Goal: Communication & Community: Answer question/provide support

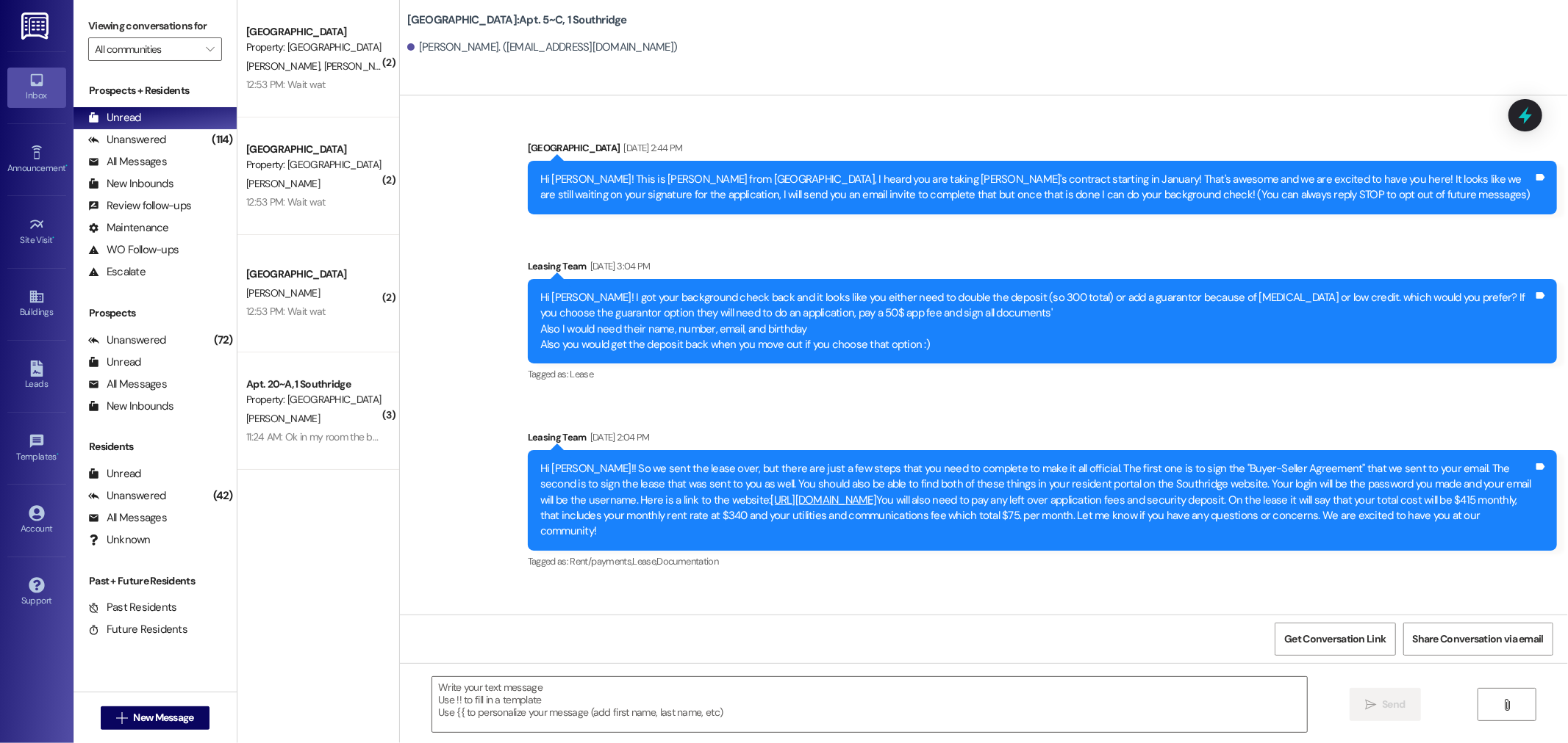
scroll to position [19830, 0]
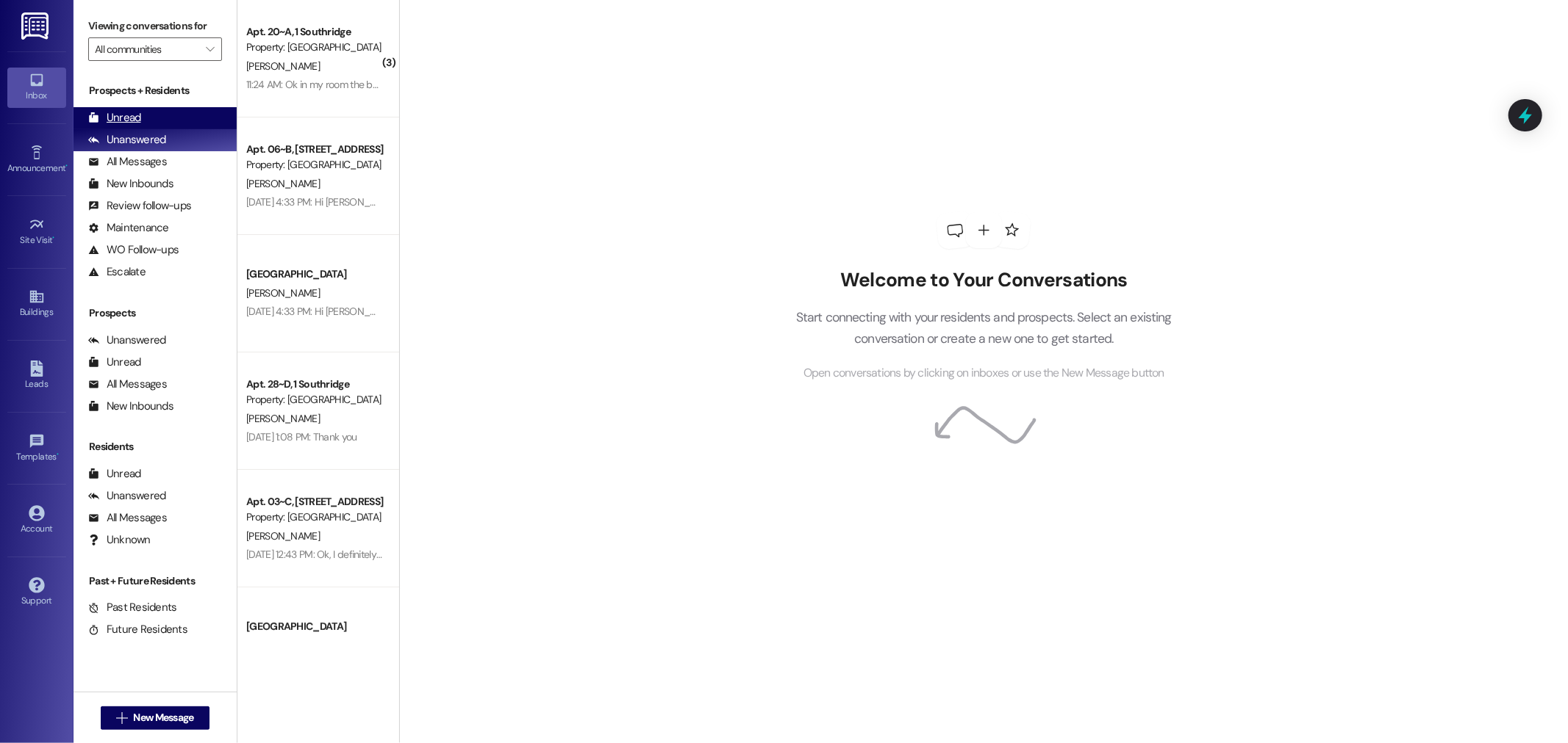
click at [158, 116] on div "Unread (0)" at bounding box center [154, 118] width 163 height 22
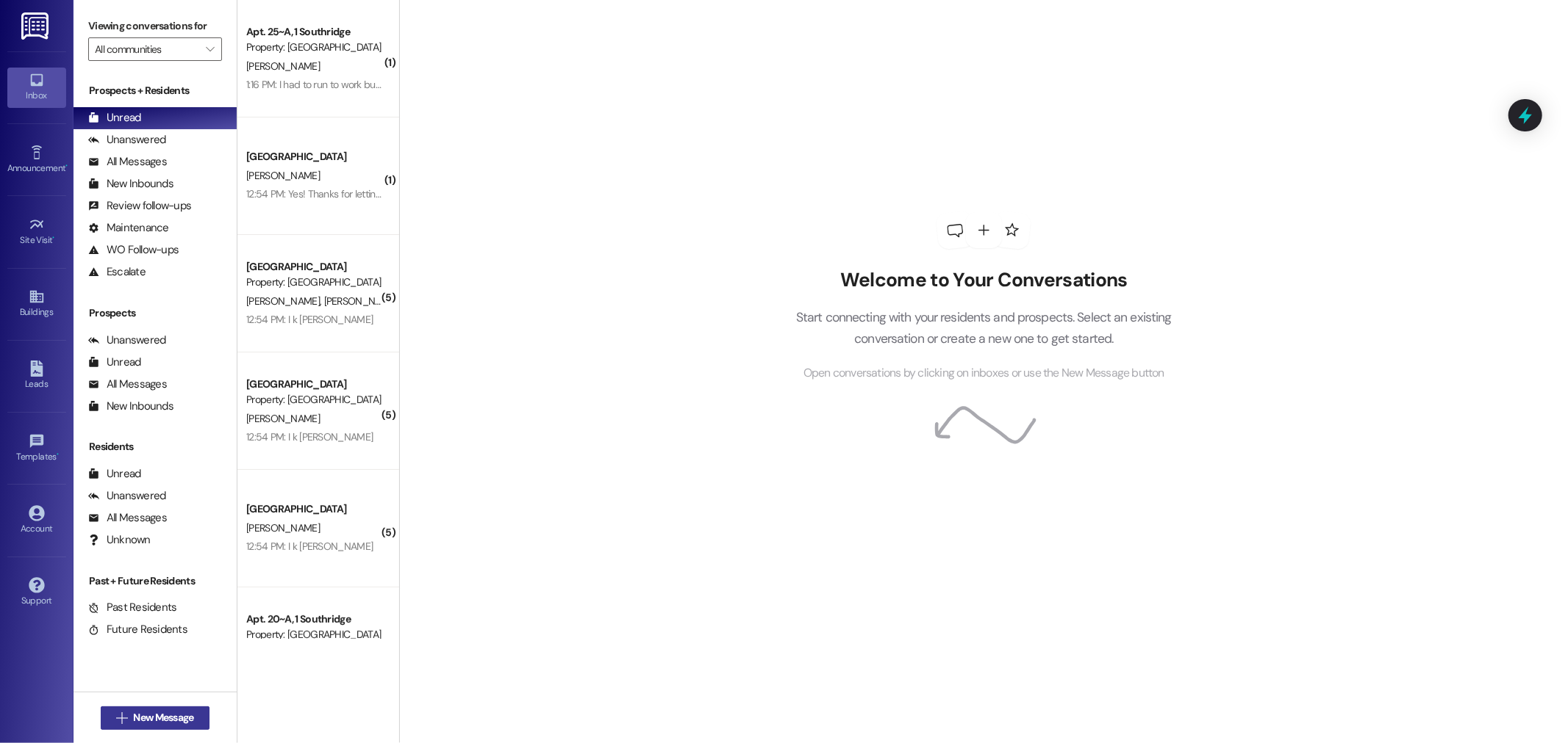
click at [159, 724] on span "New Message" at bounding box center [163, 717] width 60 height 15
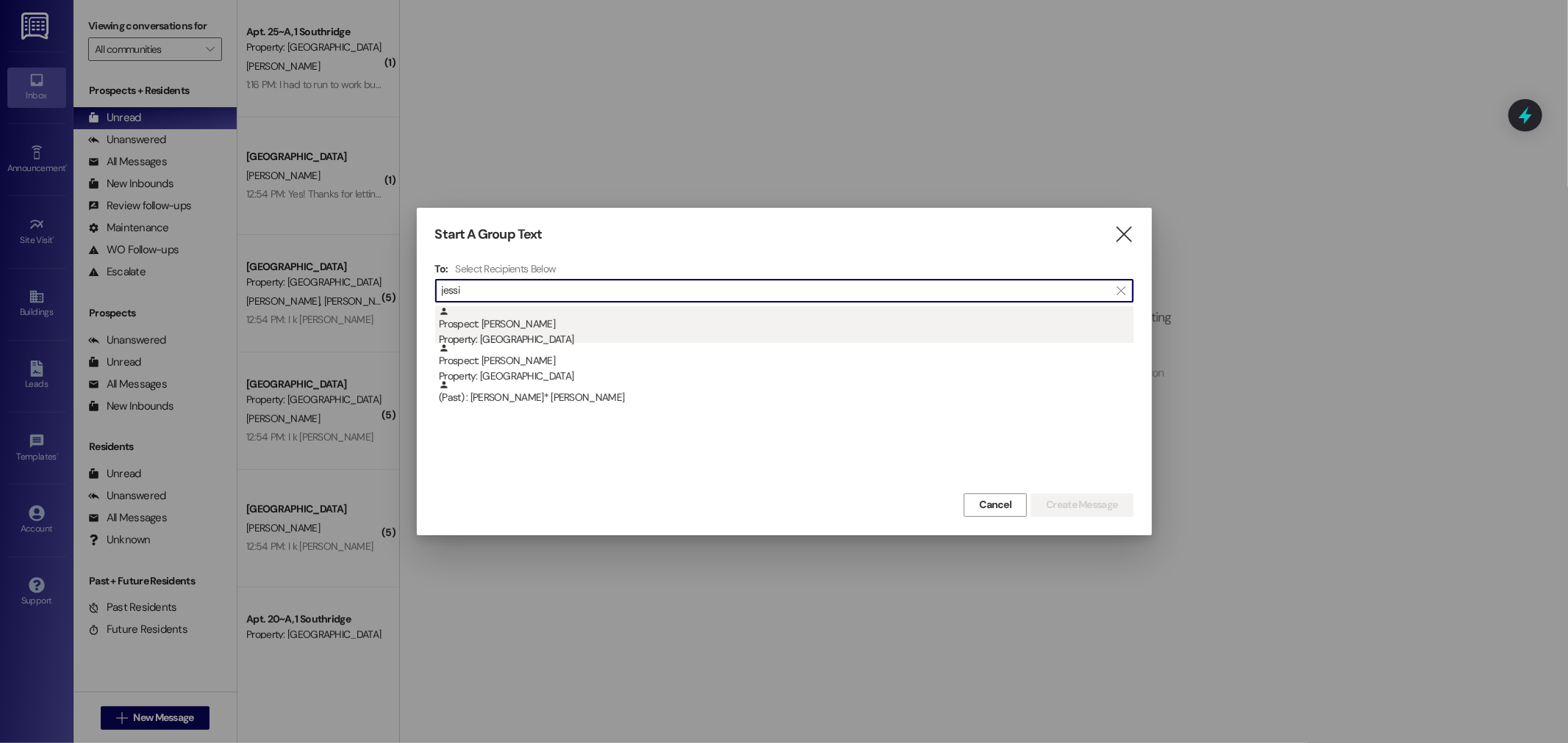
type input "jessi"
click at [504, 328] on div "Prospect: Jessica Sperle Property: Park Place" at bounding box center [786, 327] width 694 height 42
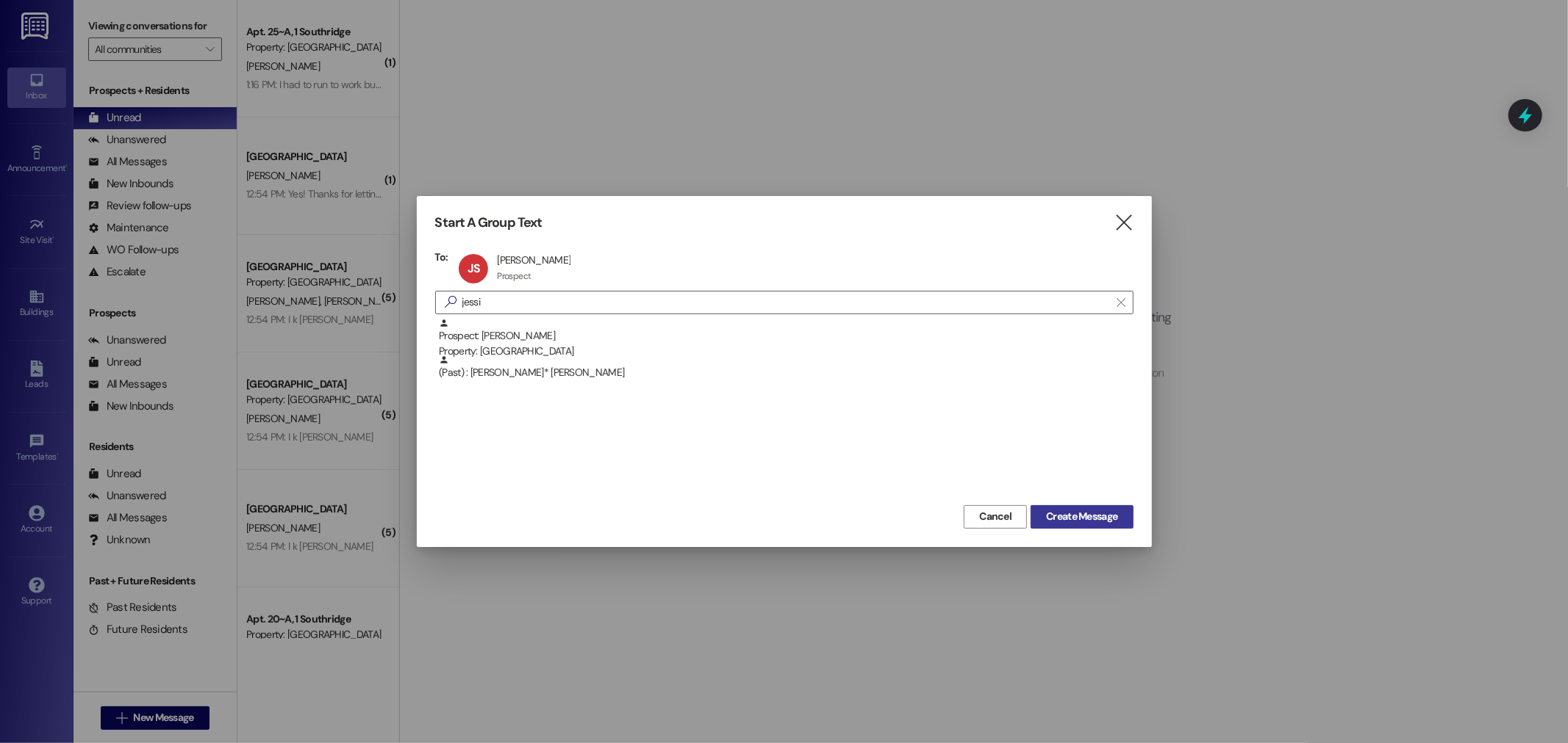
click at [1113, 519] on span "Create Message" at bounding box center [1081, 516] width 72 height 15
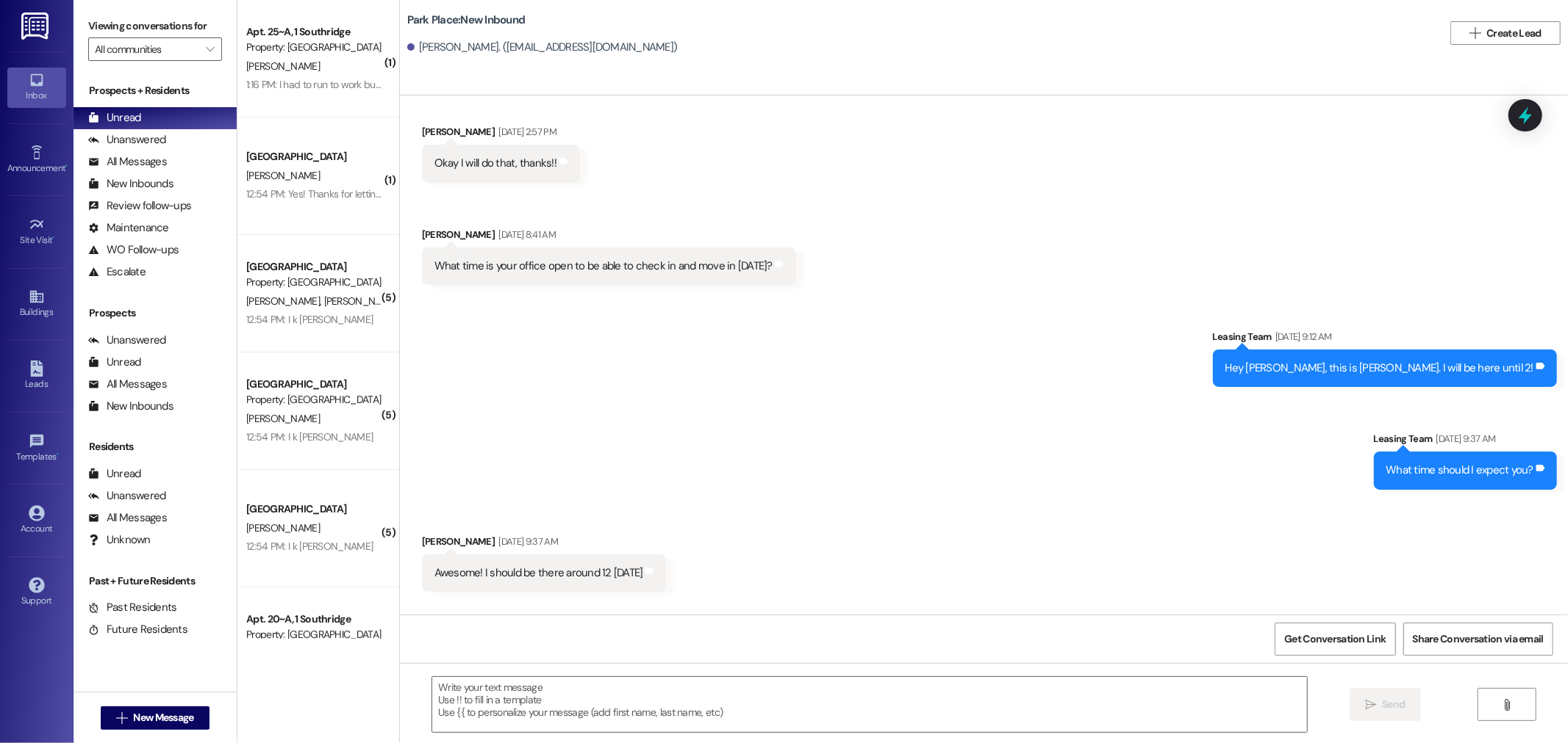
scroll to position [1953, 0]
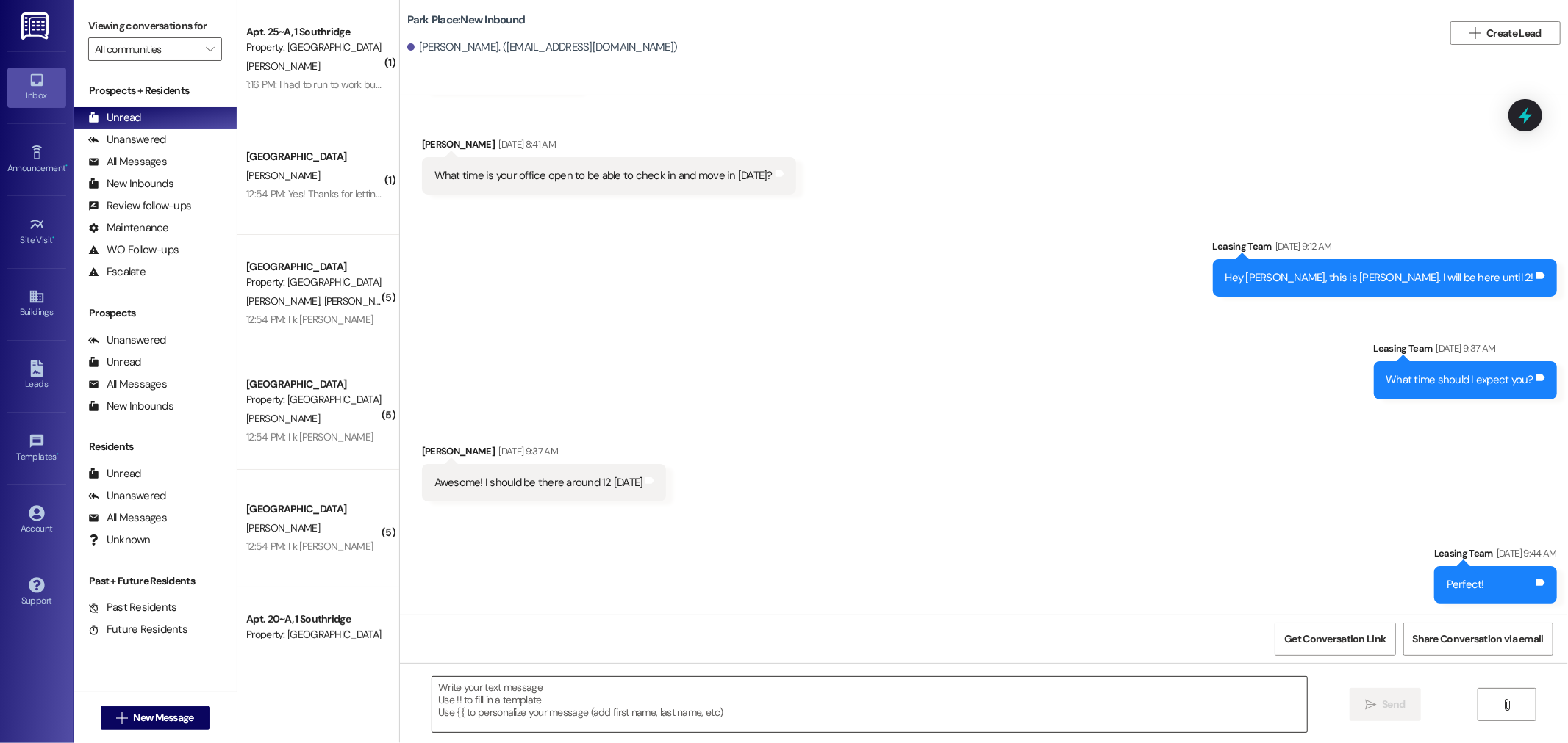
click at [644, 688] on textarea at bounding box center [870, 704] width 874 height 55
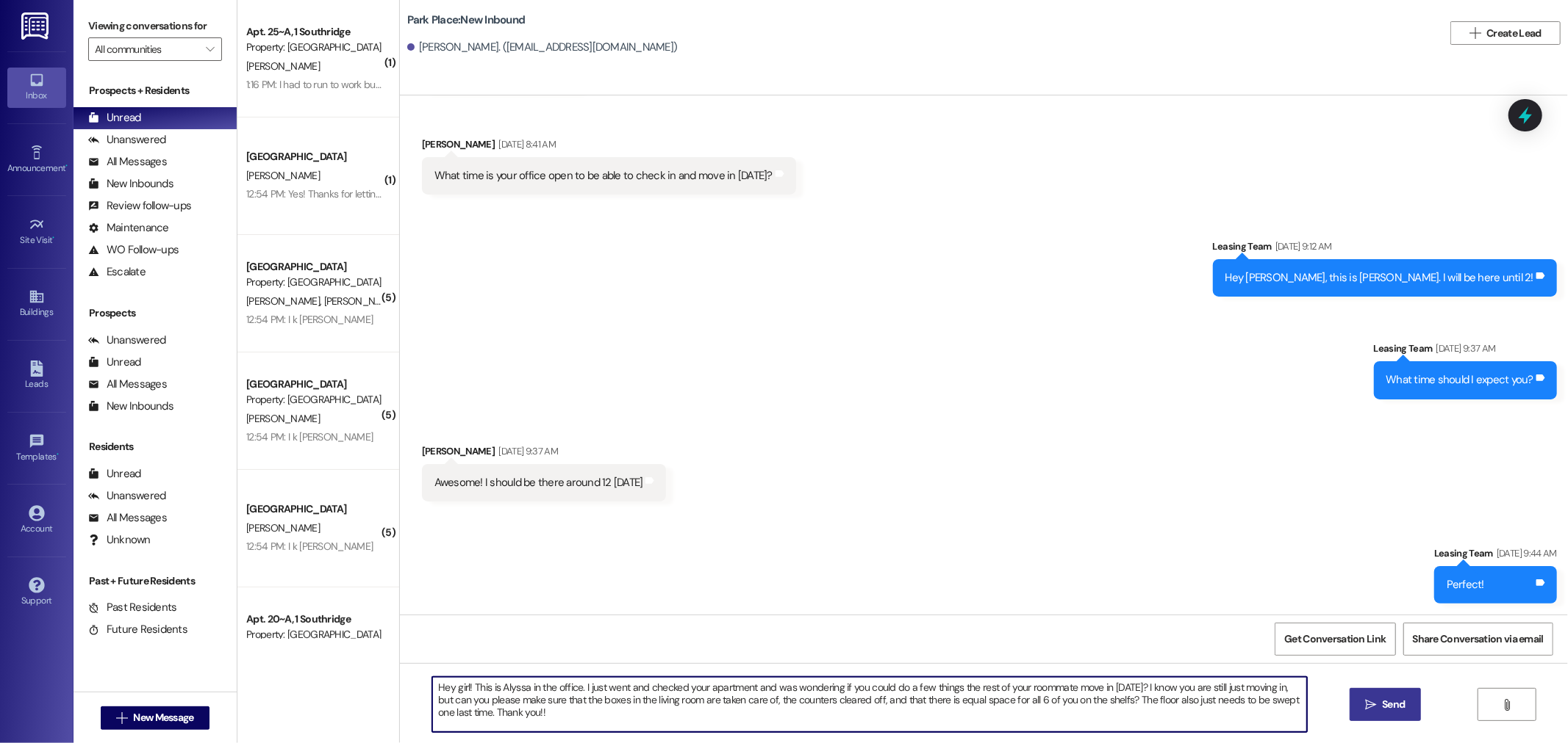
type textarea "Hey girl! This is Alyssa in the office. I just went and checked your apartment …"
click at [1399, 698] on span "Send" at bounding box center [1393, 704] width 23 height 15
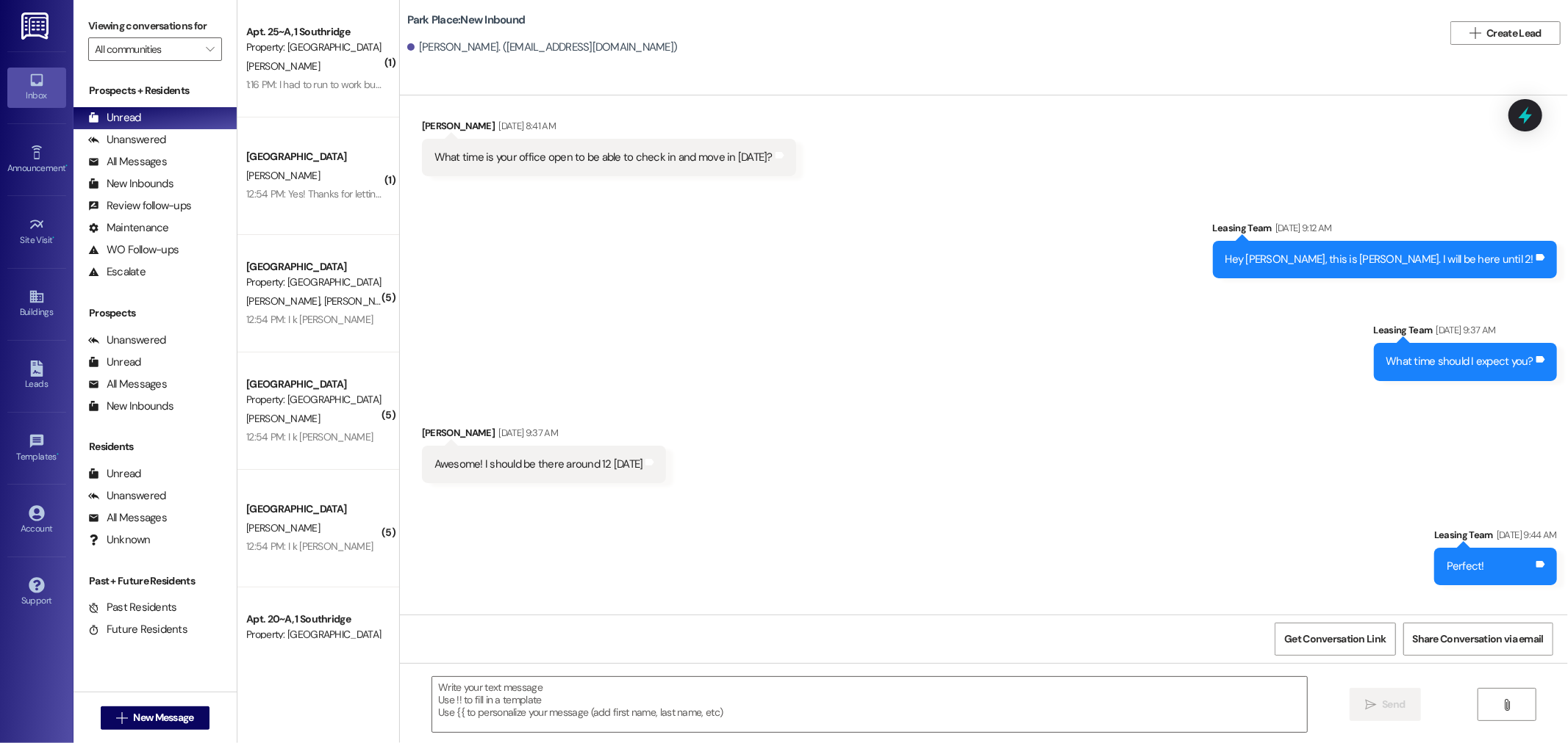
scroll to position [2070, 0]
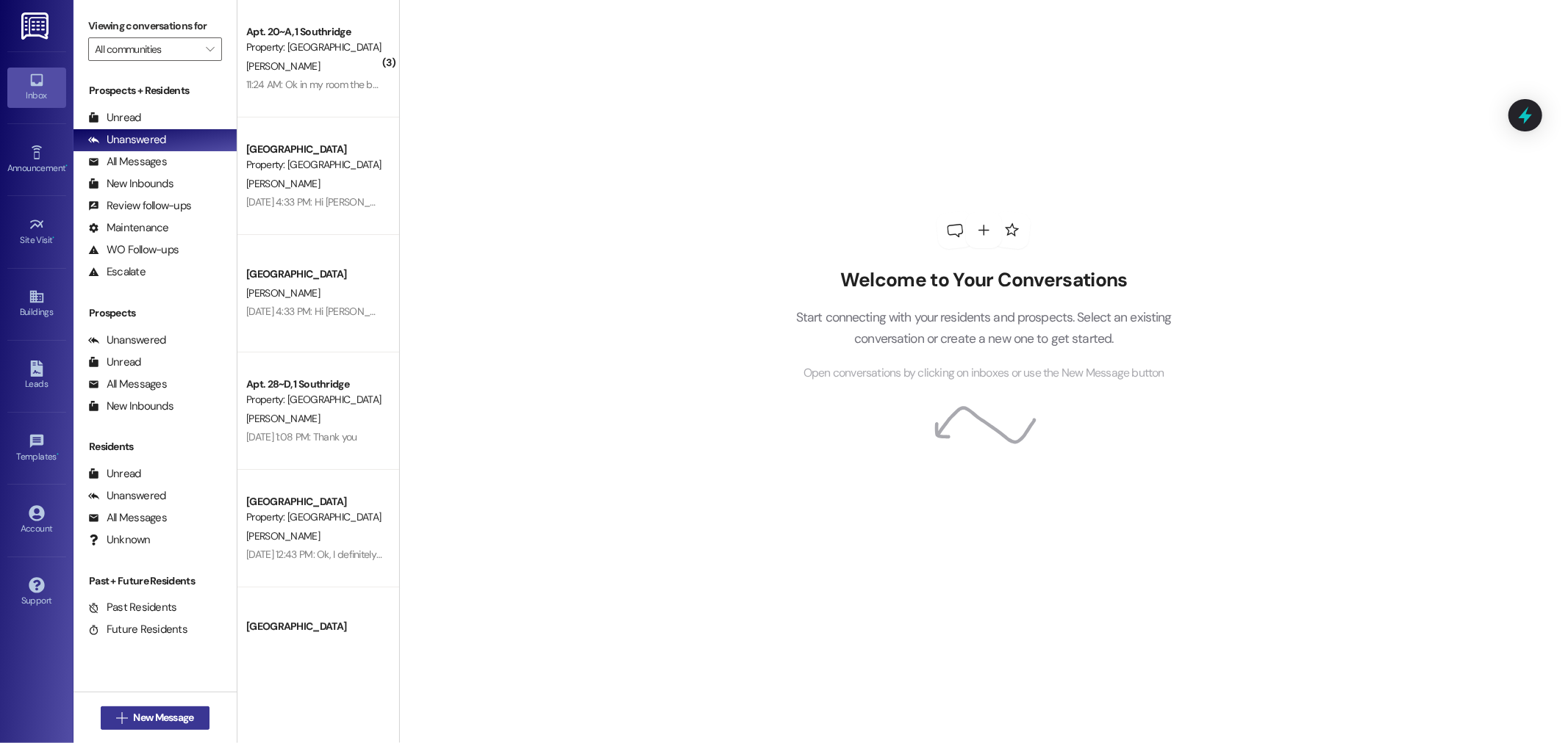
click at [165, 721] on span "New Message" at bounding box center [163, 717] width 60 height 15
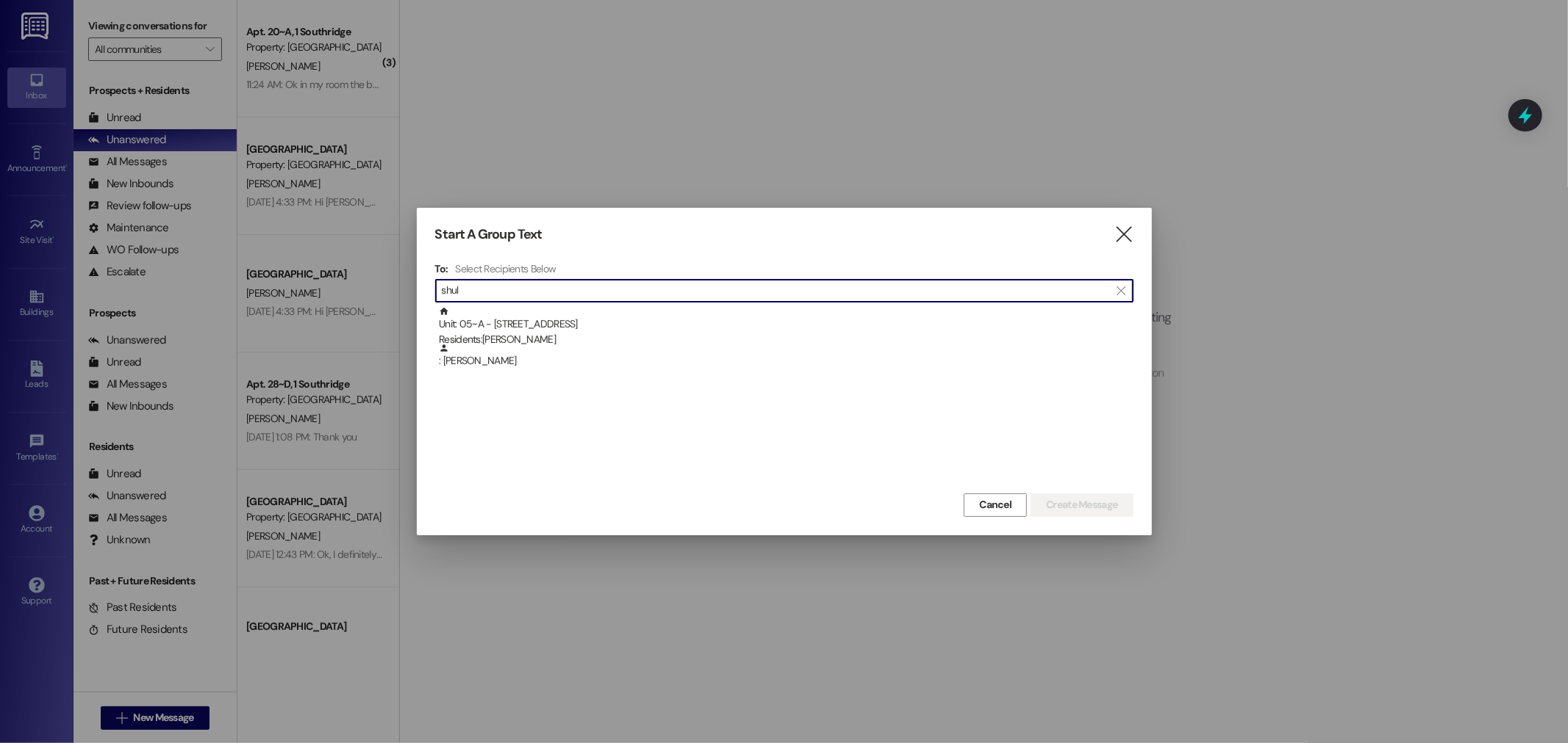
type input "shul"
click at [839, 313] on div "Unit: 05~A - 1 Park Place Residents: Shulin Zhang" at bounding box center [786, 327] width 694 height 42
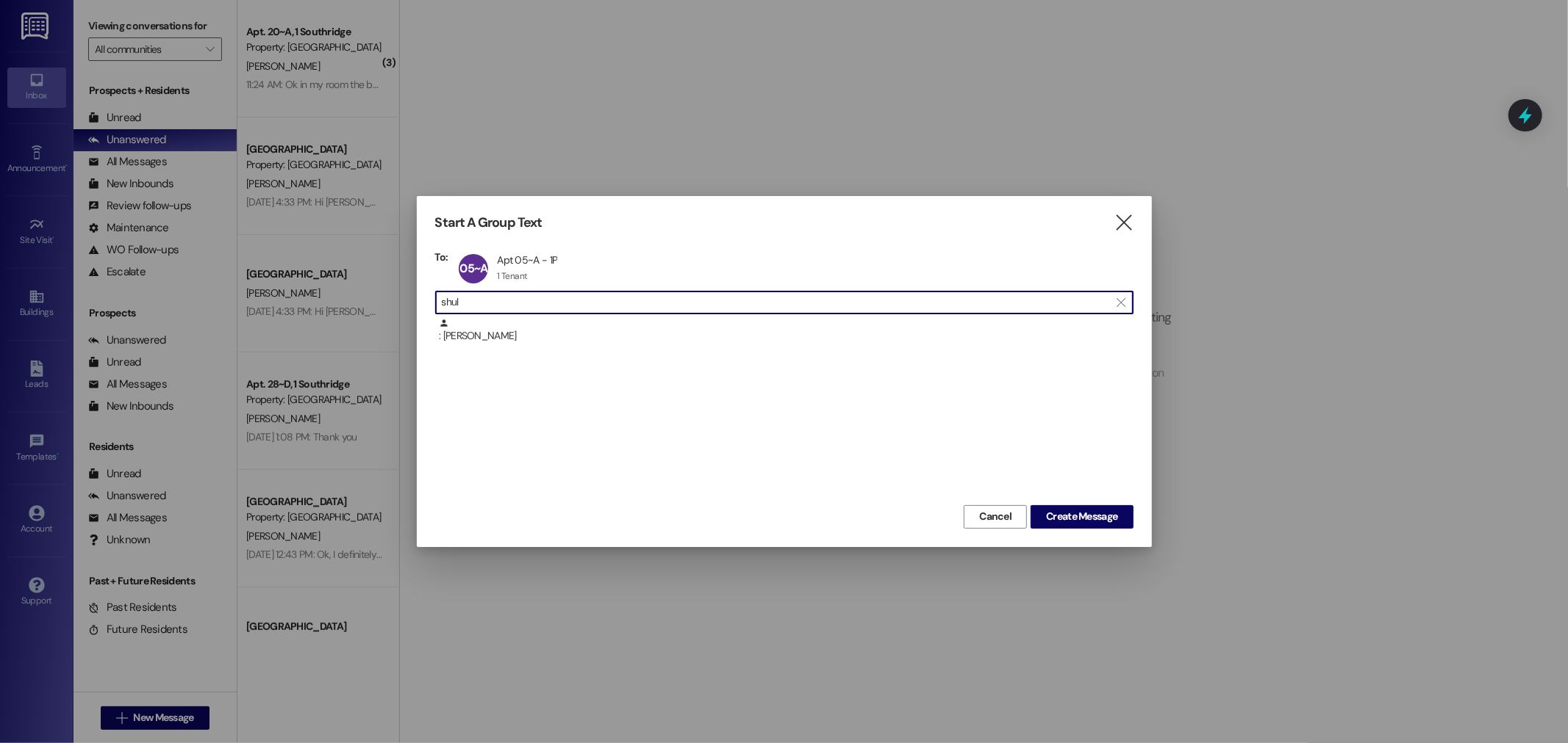
drag, startPoint x: 511, startPoint y: 304, endPoint x: 362, endPoint y: 289, distance: 149.8
click at [363, 289] on div "Start A Group Text  To: 05~A Apt 05~A - 1P Apt 05~A - 1P 1 Tenant 1 Tenant cli…" at bounding box center [784, 371] width 1568 height 743
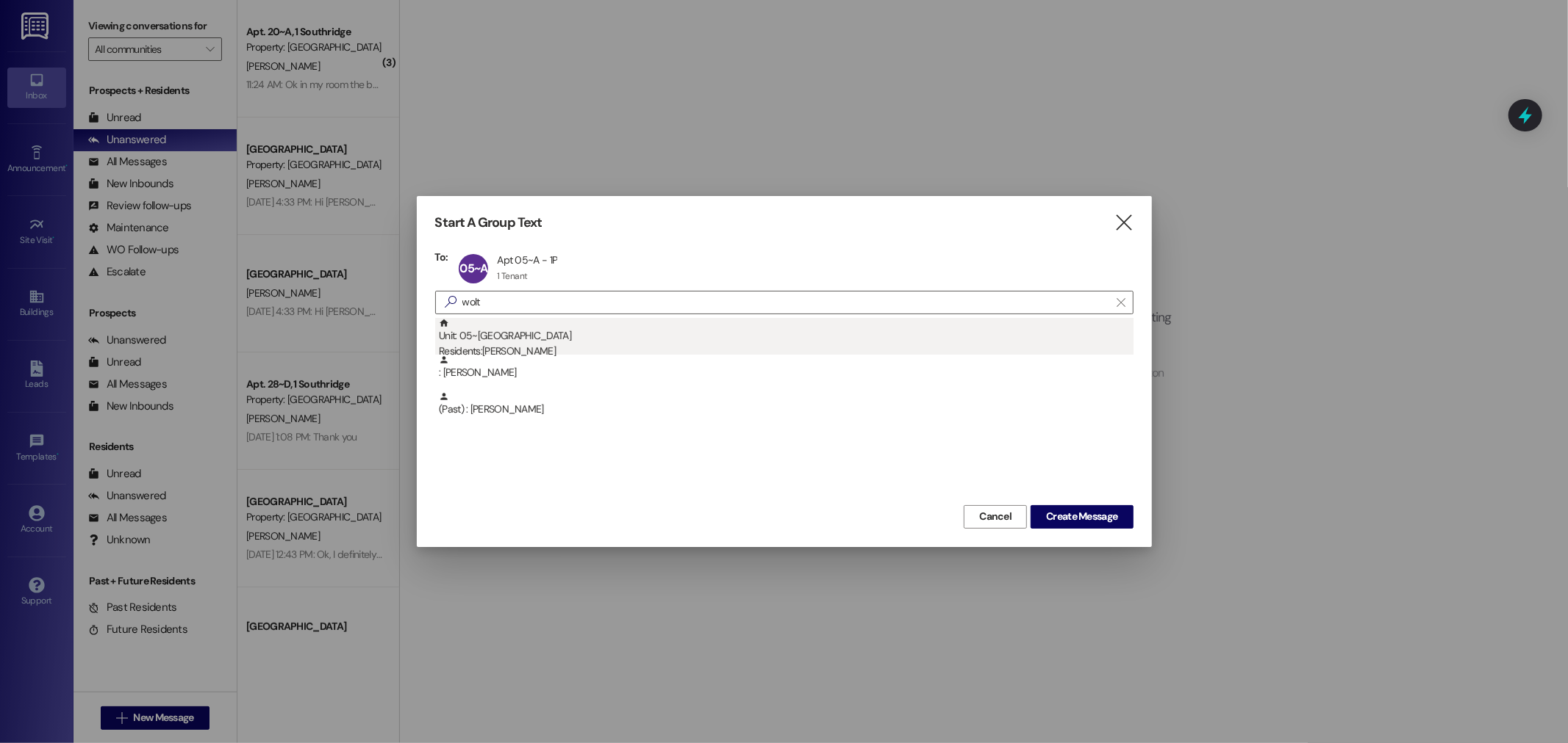
click at [603, 340] on div "Unit: 05~C - 1 Park Place Residents: Madison Wolters" at bounding box center [786, 339] width 694 height 42
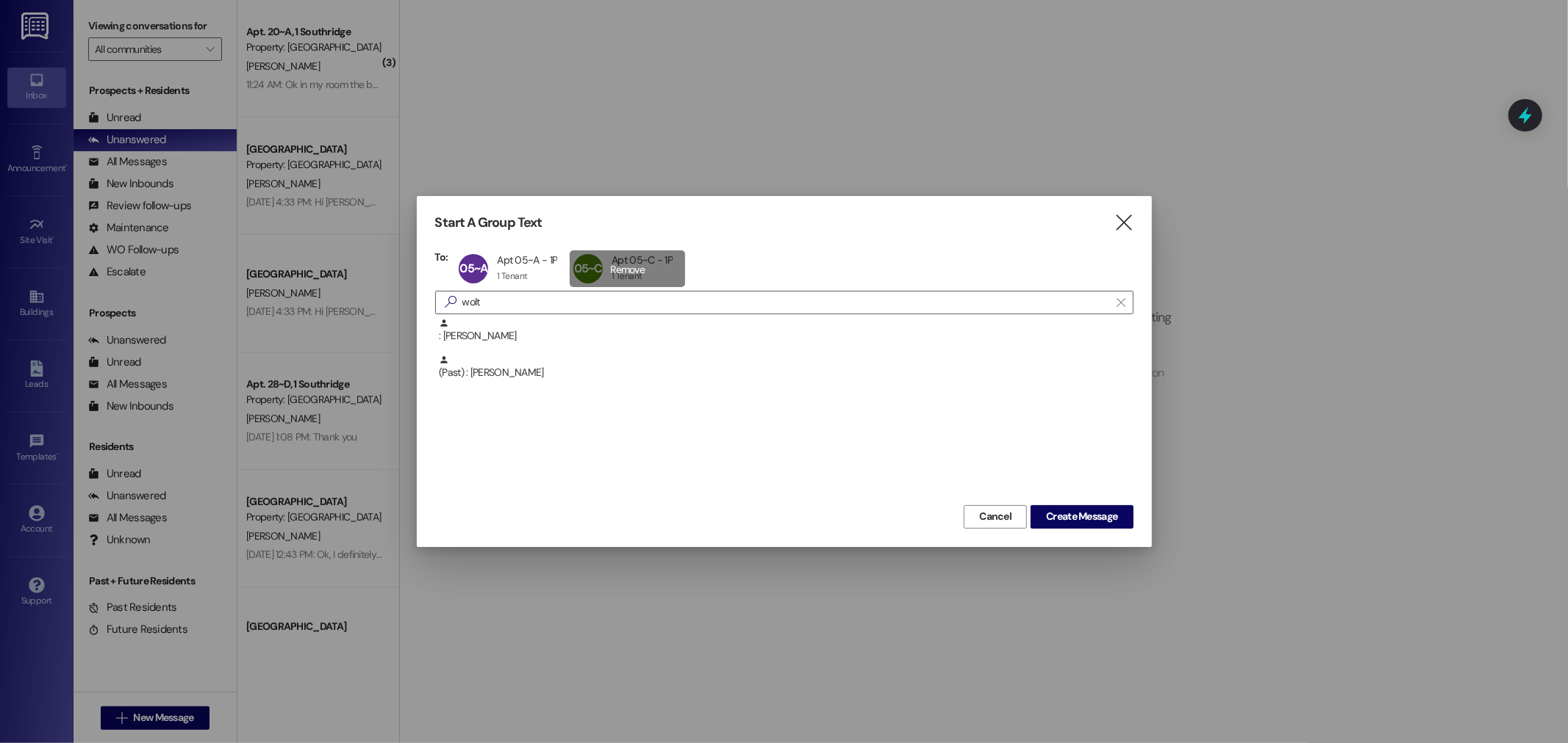
click at [620, 262] on div "05~C Apt 05~C - 1P Apt 05~C - 1P 1 Tenant 1 Tenant click to remove" at bounding box center [628, 269] width 116 height 37
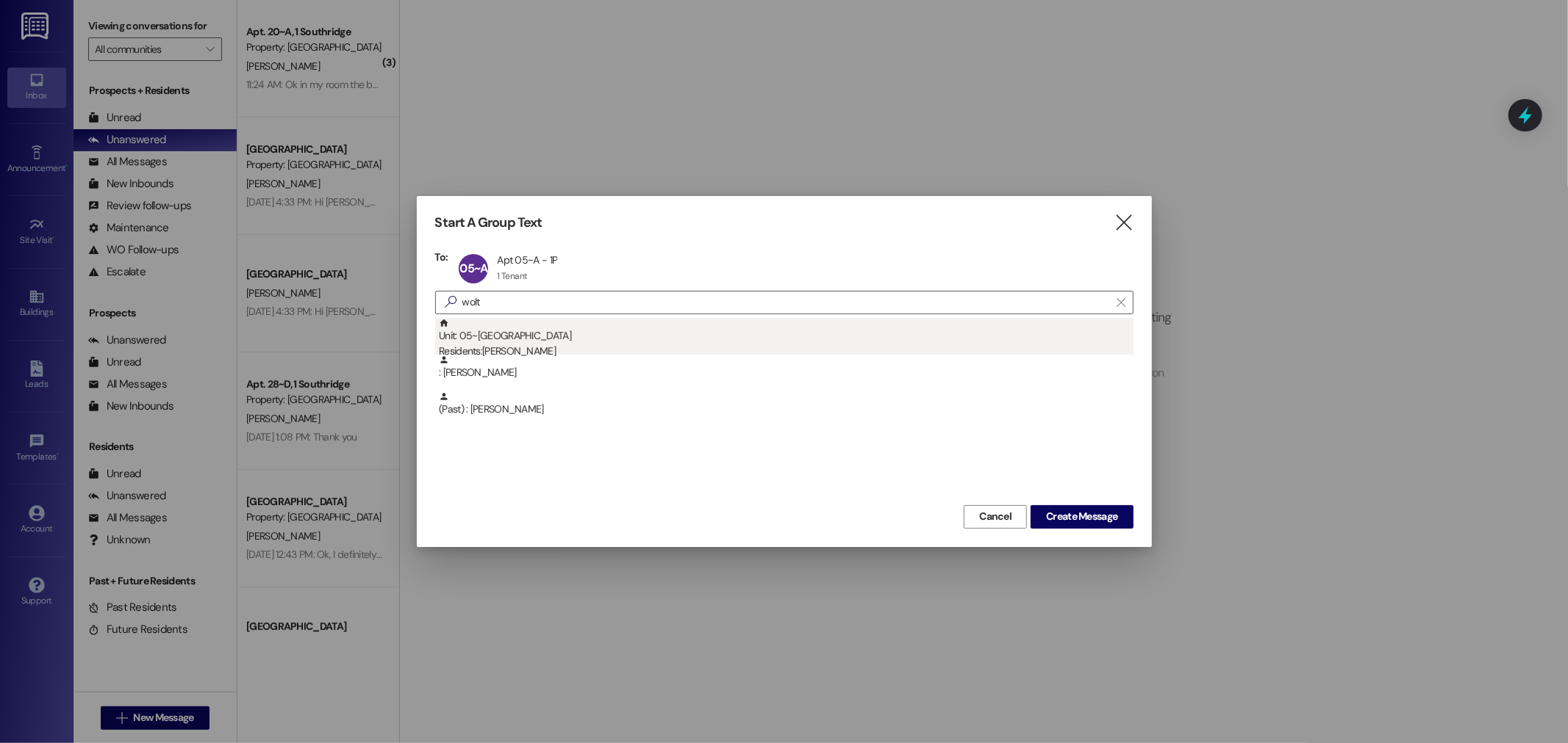
click at [534, 339] on div "Unit: 05~C - 1 Park Place Residents: Madison Wolters" at bounding box center [786, 339] width 694 height 42
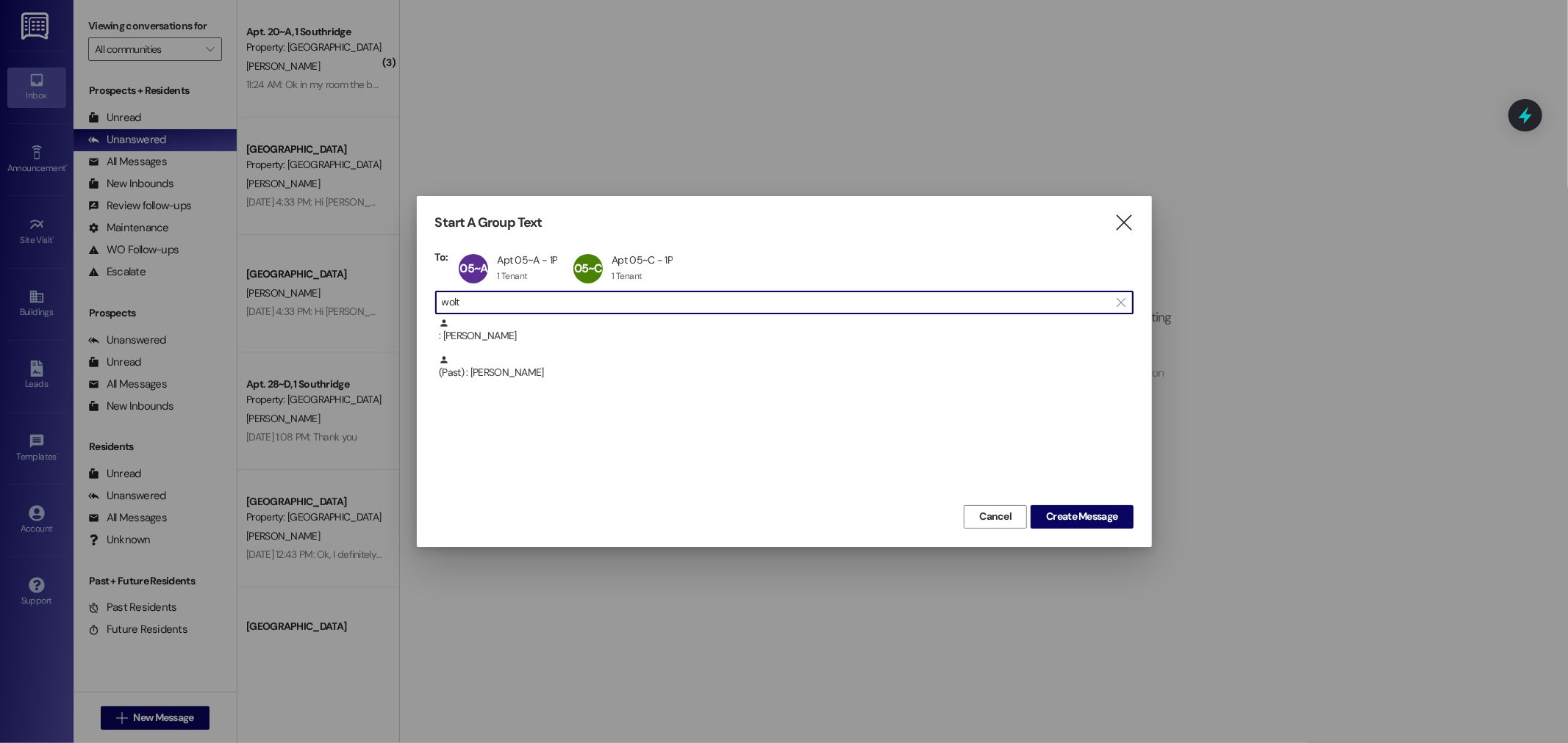
drag, startPoint x: 537, startPoint y: 305, endPoint x: 342, endPoint y: 270, distance: 198.1
click at [350, 295] on div "Start A Group Text  To: 05~A Apt 05~A - 1P Apt 05~A - 1P 1 Tenant 1 Tenant cli…" at bounding box center [784, 371] width 1568 height 743
type input "julie"
drag, startPoint x: 482, startPoint y: 305, endPoint x: 218, endPoint y: 319, distance: 264.4
click at [218, 319] on div "Start A Group Text  To: 05~A Apt 05~A - 1P Apt 05~A - 1P 1 Tenant 1 Tenant cli…" at bounding box center [784, 371] width 1568 height 743
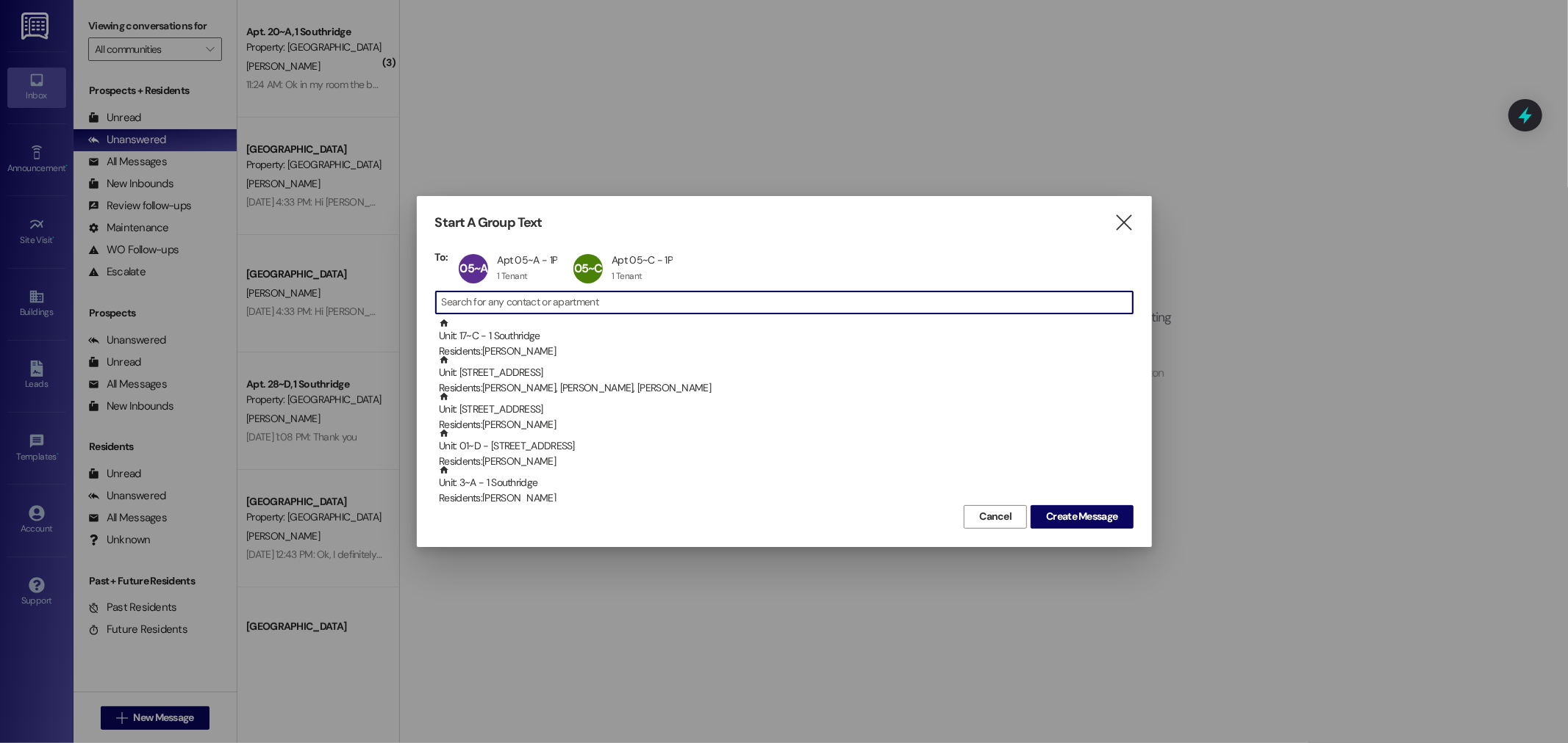
drag, startPoint x: 675, startPoint y: 297, endPoint x: 682, endPoint y: 313, distance: 17.5
click at [677, 299] on input at bounding box center [788, 303] width 691 height 21
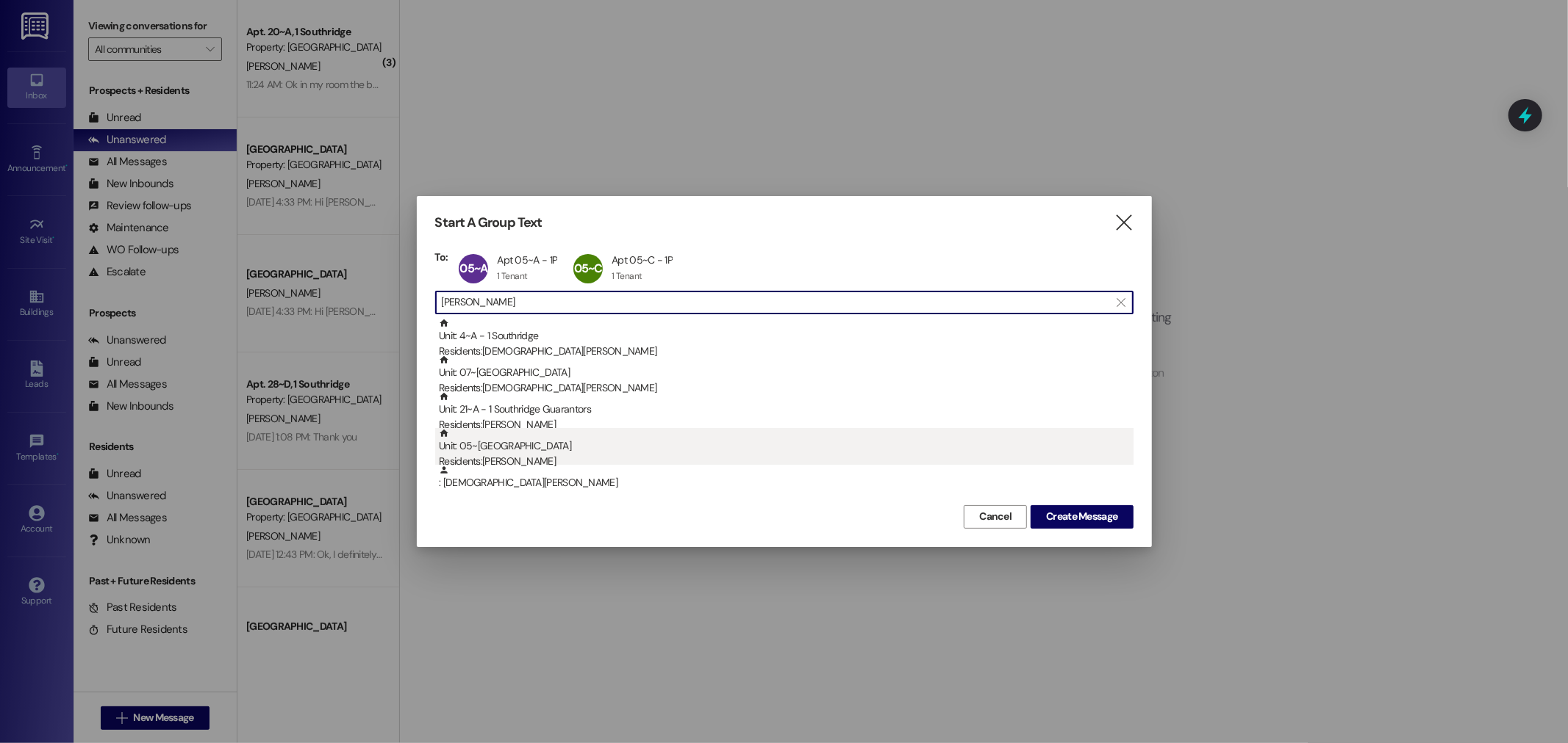
type input "chris"
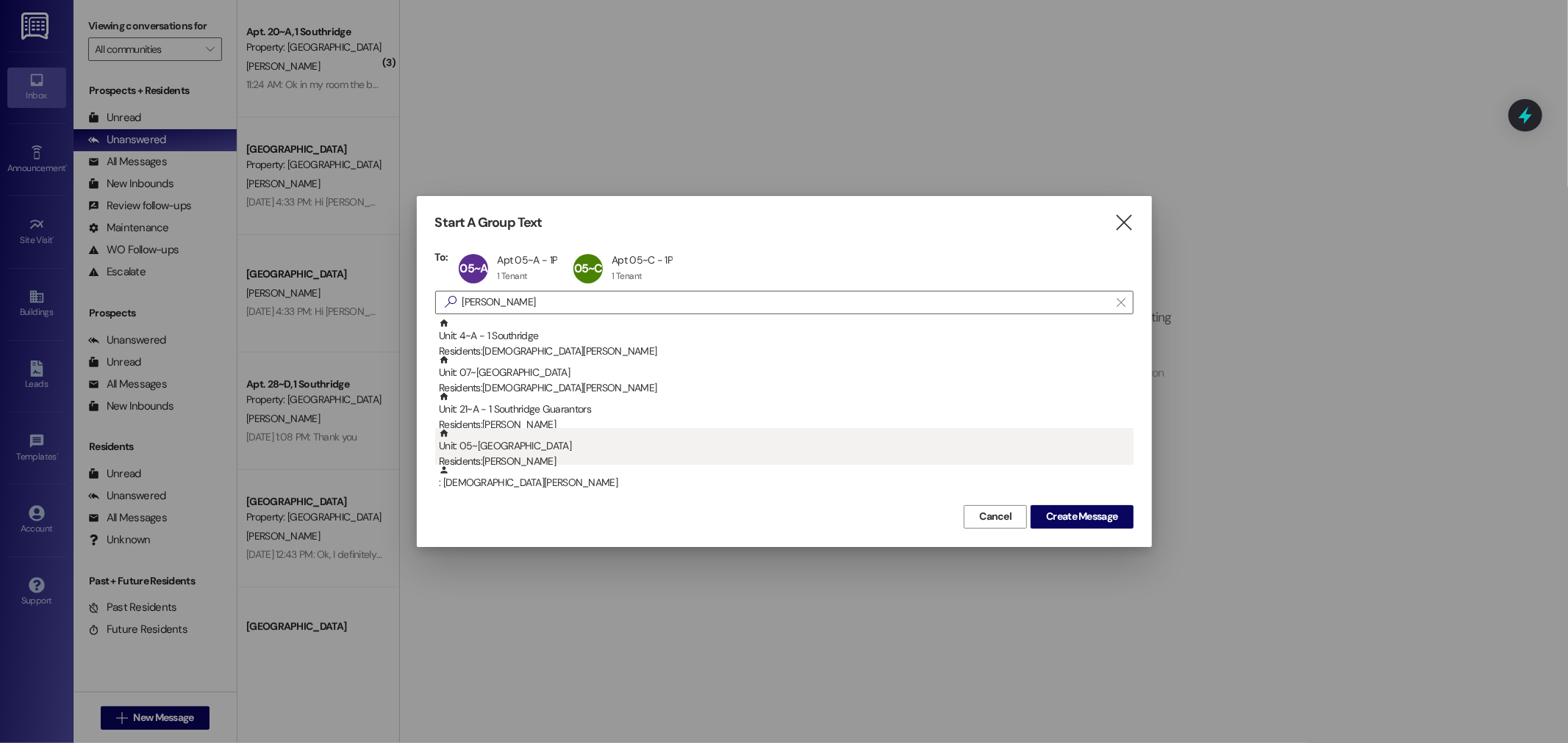
click at [535, 451] on div "Unit: 05~F - 1 Park Place Residents: Christa Petersen" at bounding box center [786, 449] width 694 height 42
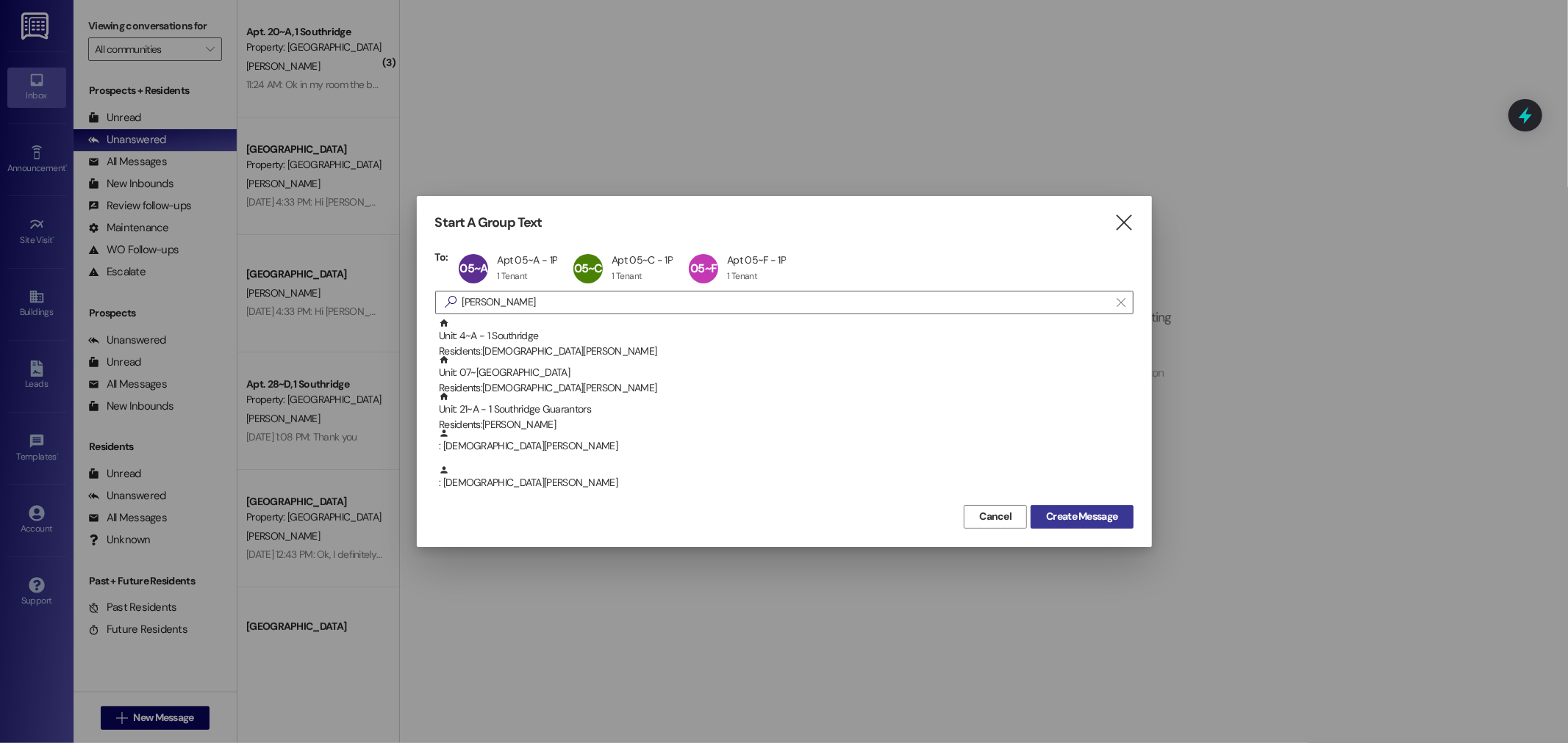
click at [1053, 508] on button "Create Message" at bounding box center [1081, 516] width 102 height 23
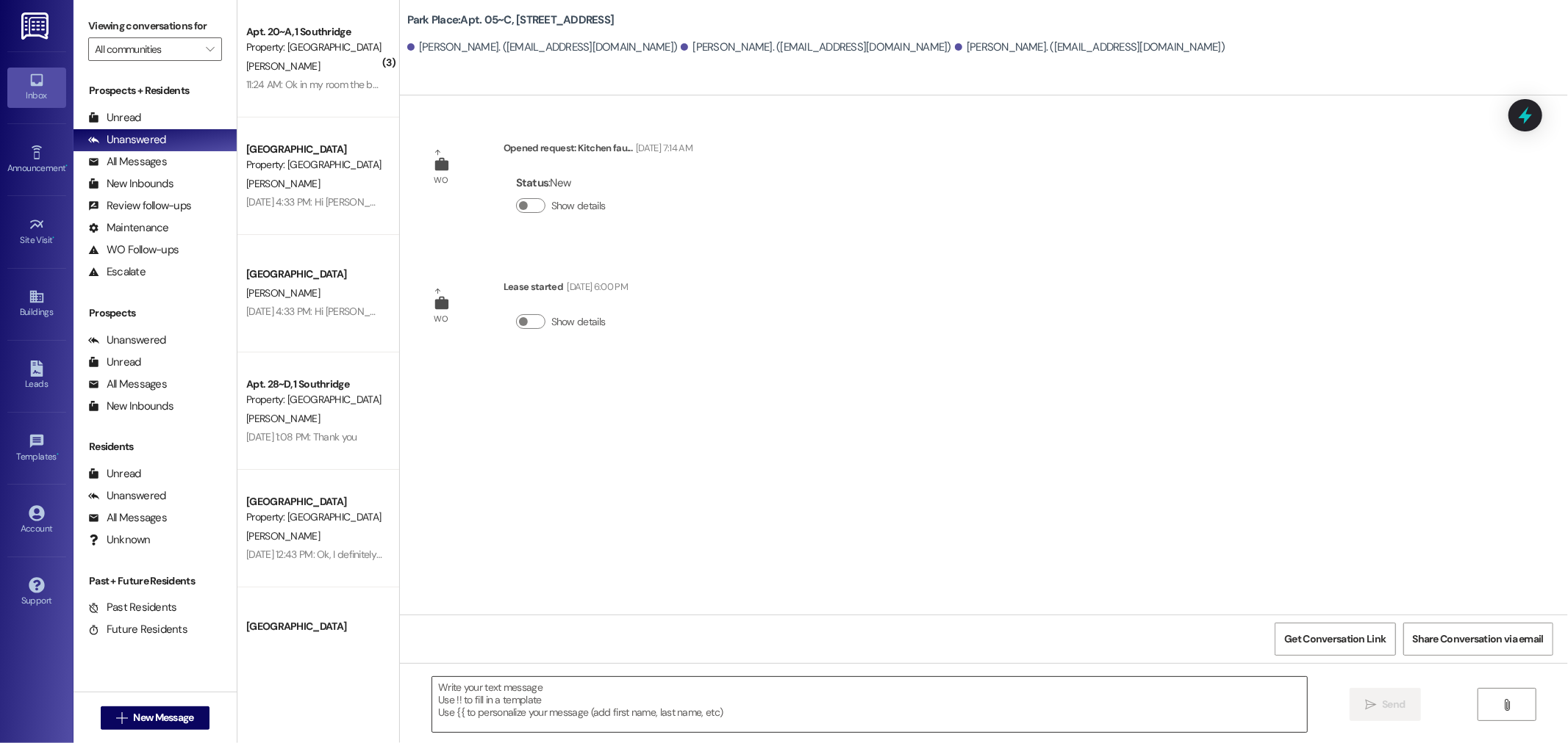
click at [876, 712] on textarea at bounding box center [870, 704] width 874 height 55
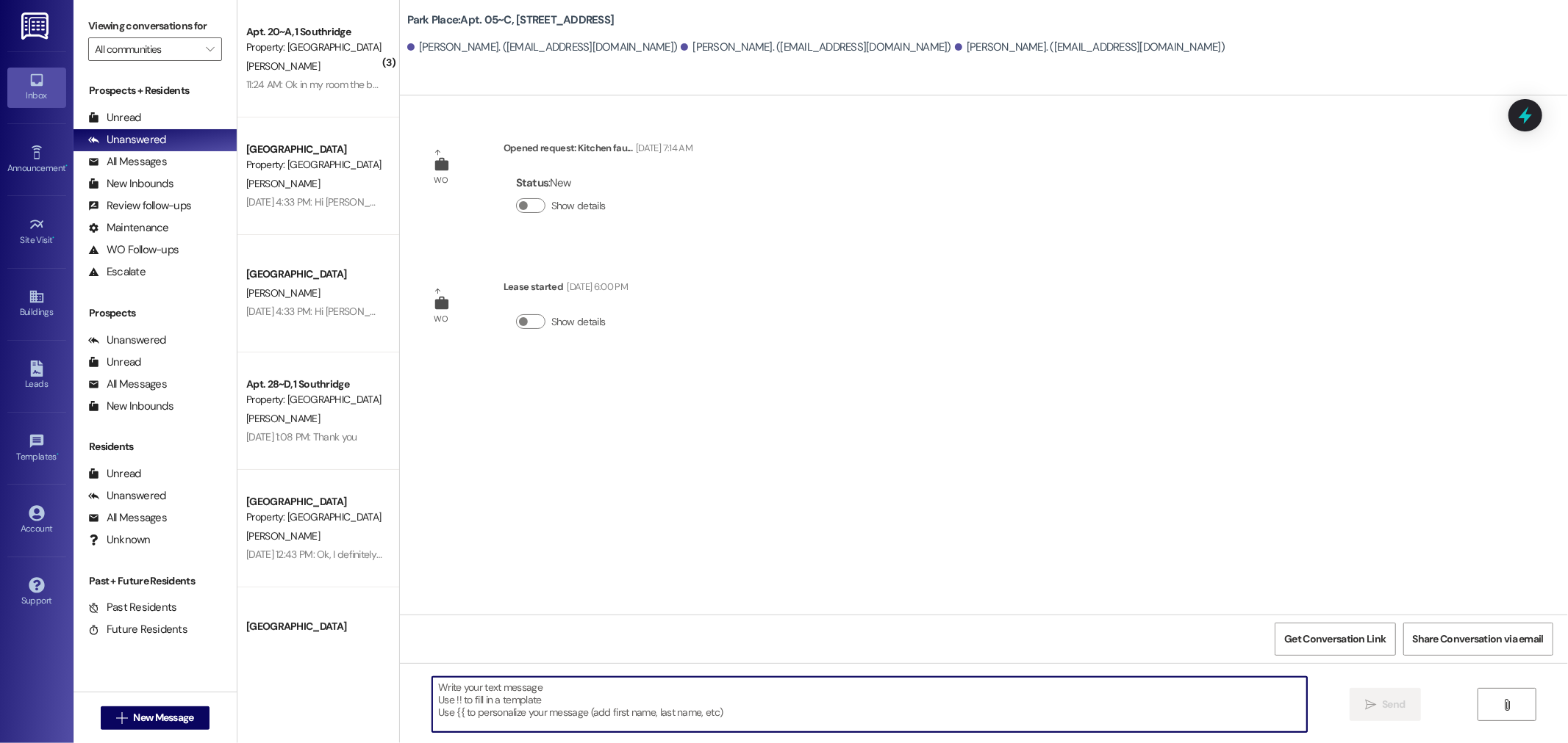
click at [824, 725] on textarea at bounding box center [870, 704] width 874 height 55
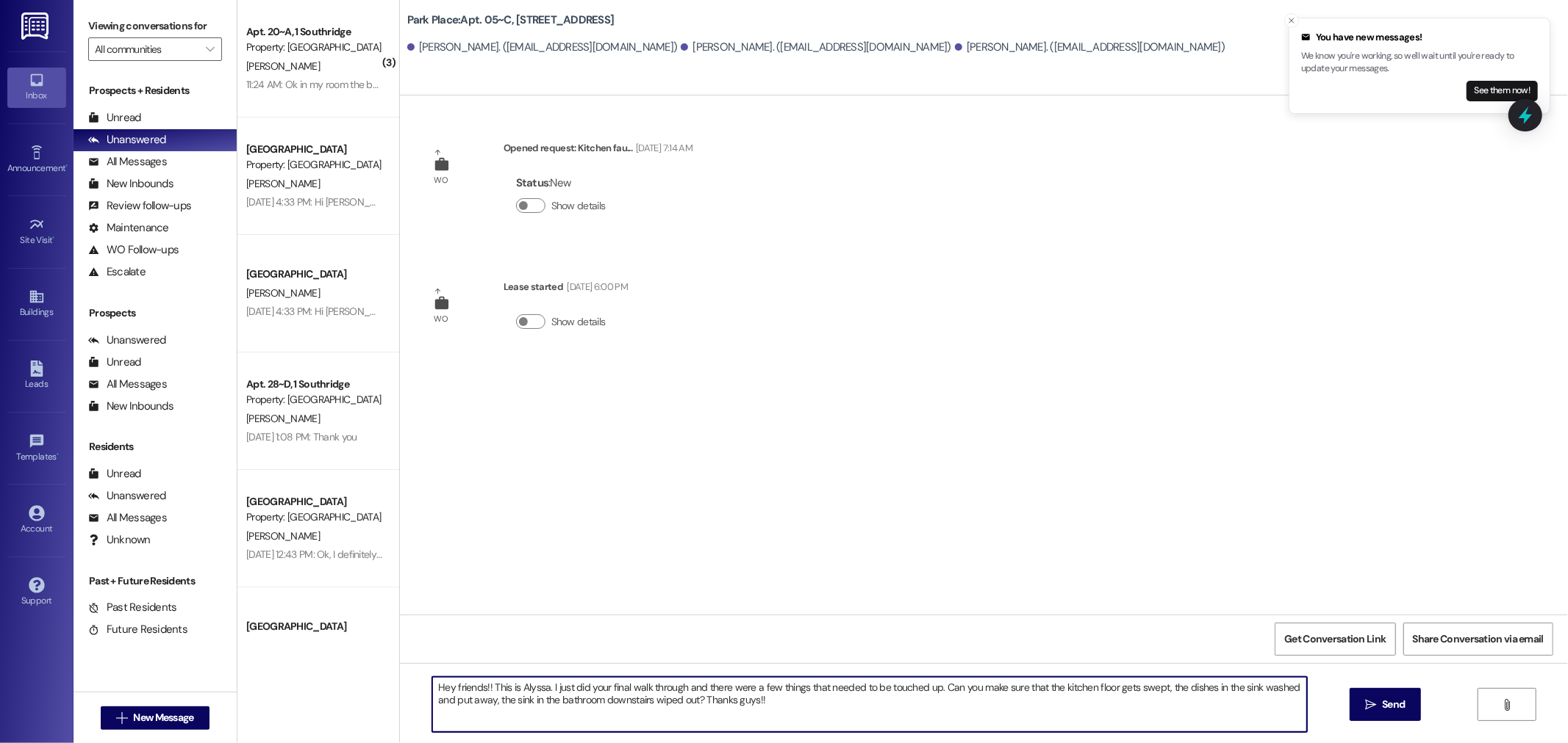
click at [489, 705] on textarea "Hey friends!! This is Alyssa. I just did your final walk through and there were…" at bounding box center [870, 704] width 874 height 55
type textarea "Hey friends!! This is Alyssa. I just did your final walk through and there were…"
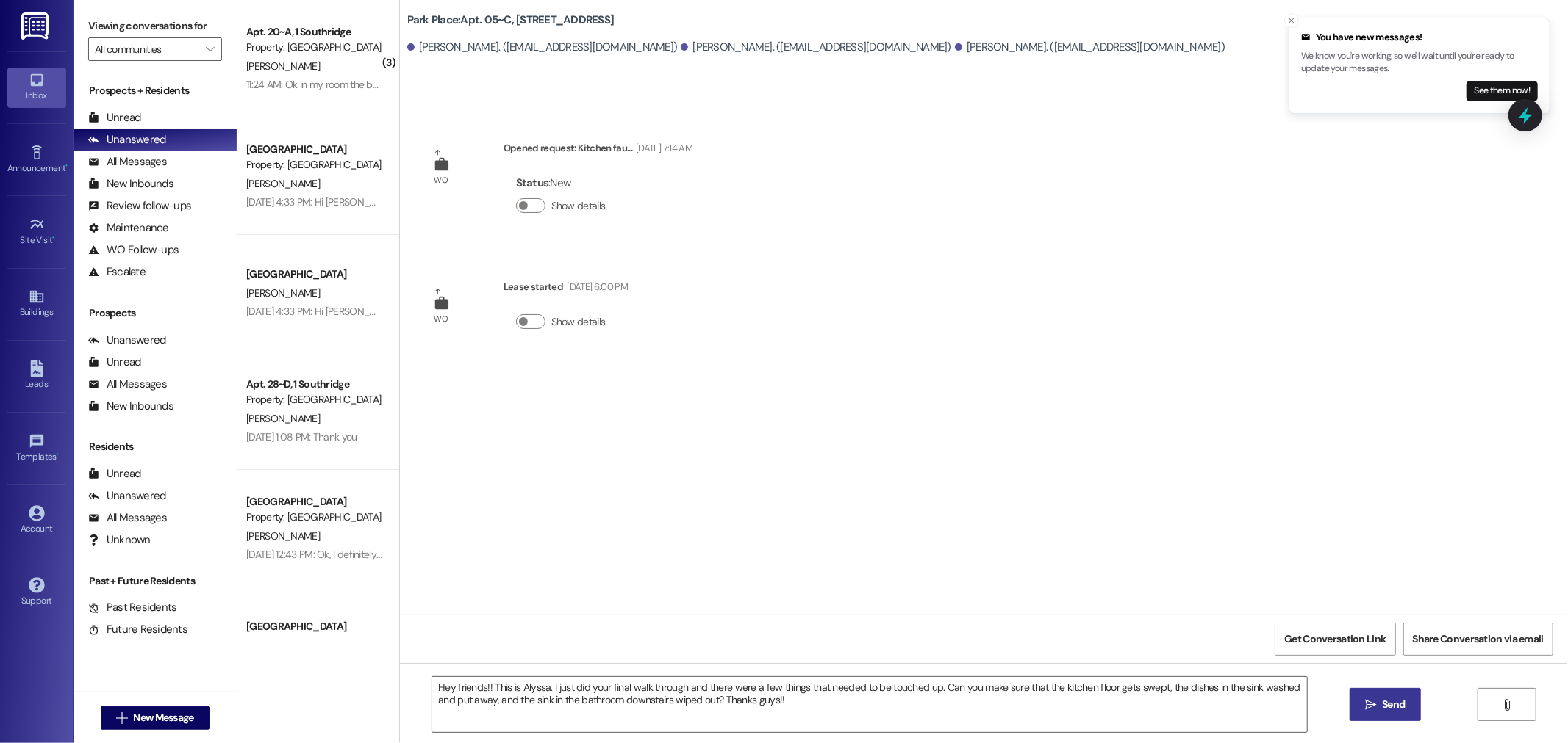
click at [1411, 696] on button " Send" at bounding box center [1385, 704] width 72 height 33
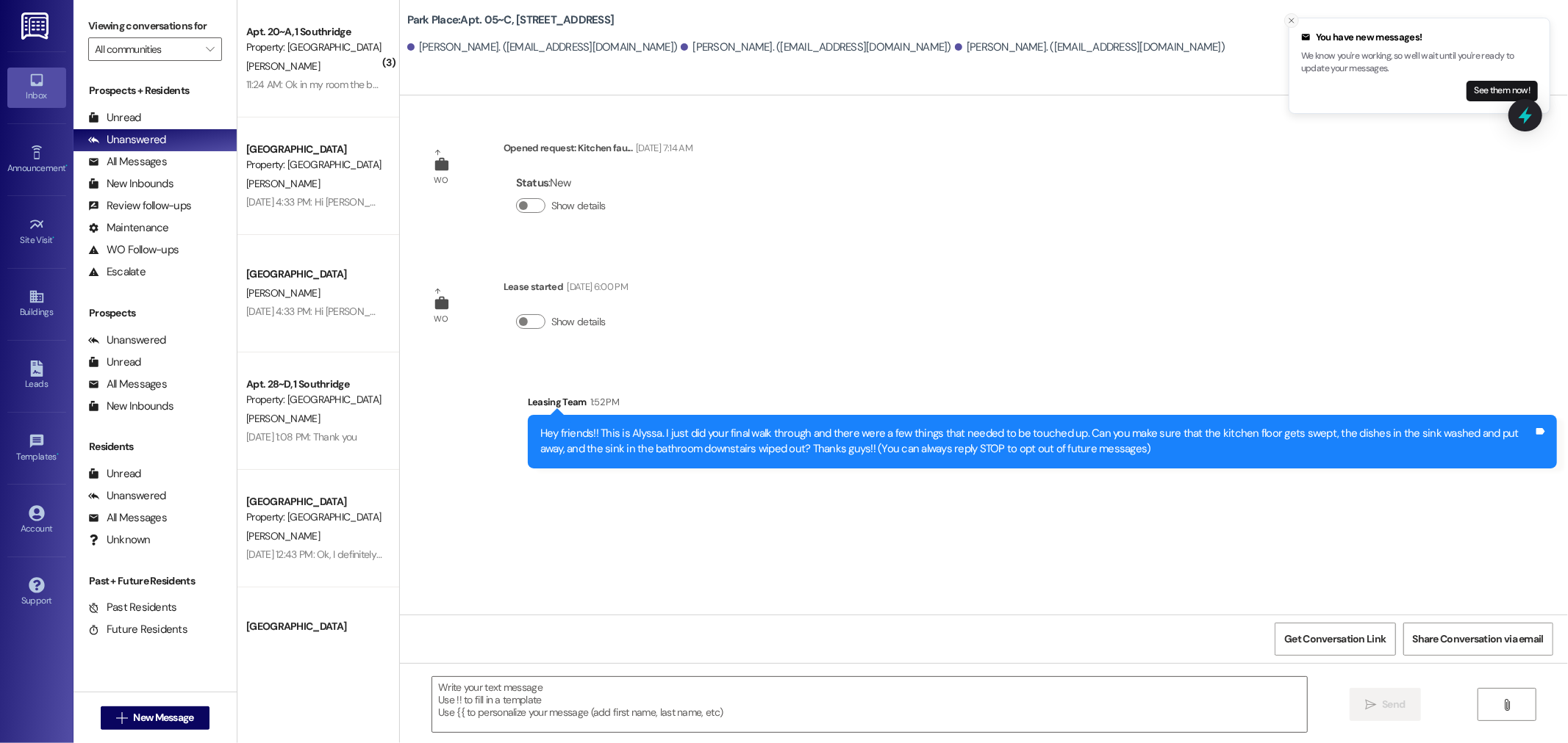
click at [1286, 20] on button "Close toast" at bounding box center [1292, 20] width 14 height 14
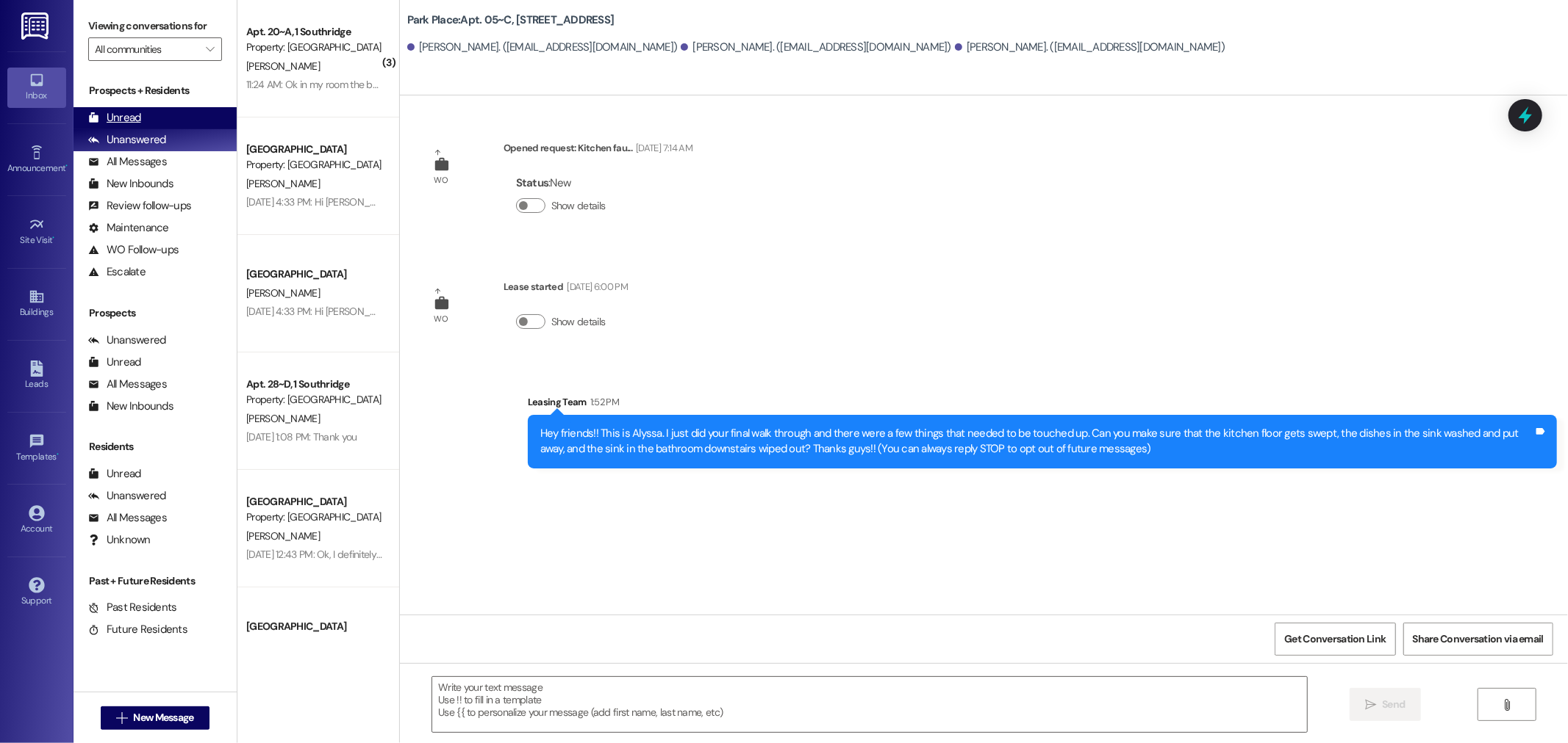
click at [160, 118] on div "Unread (0)" at bounding box center [154, 118] width 163 height 22
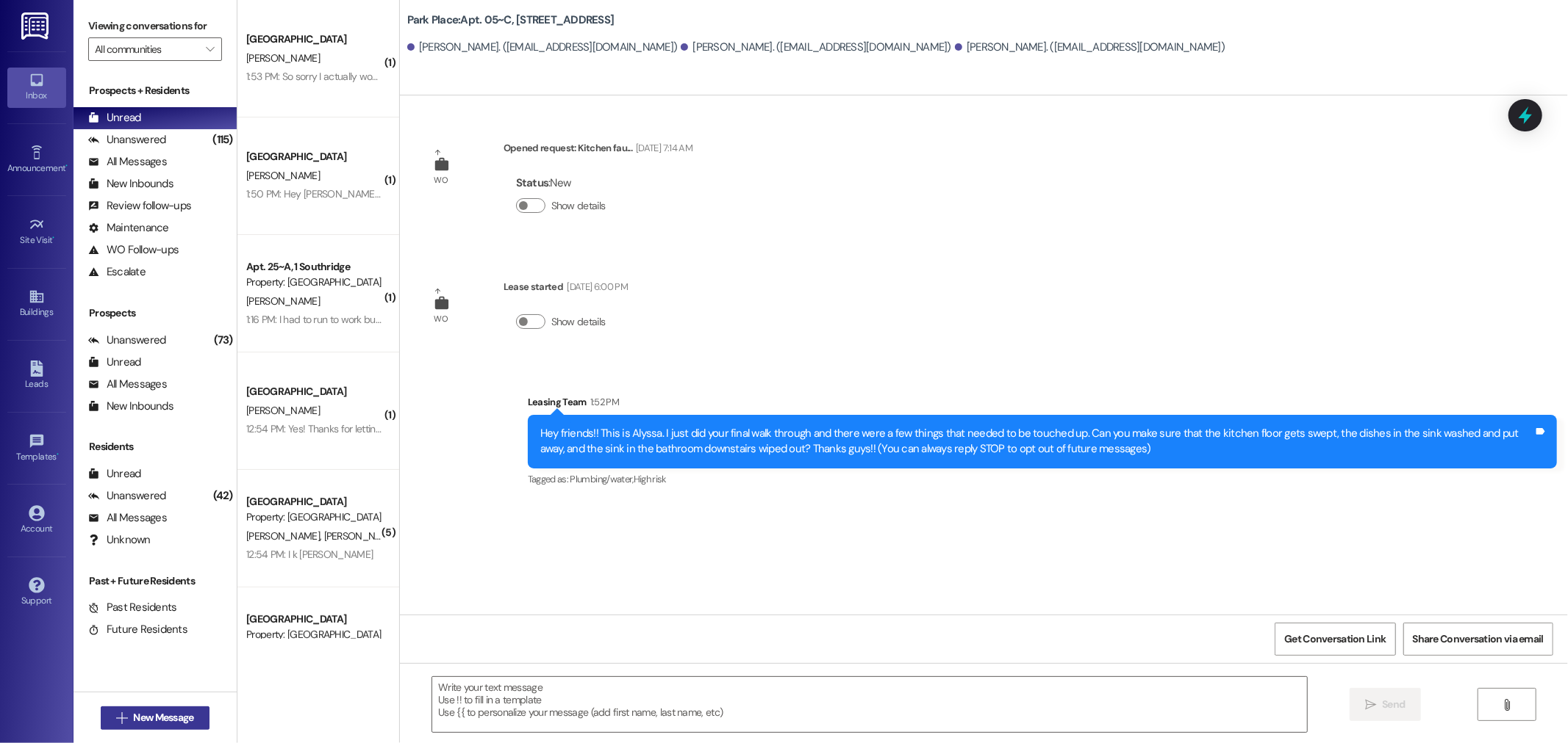
click at [170, 710] on span "New Message" at bounding box center [163, 717] width 60 height 15
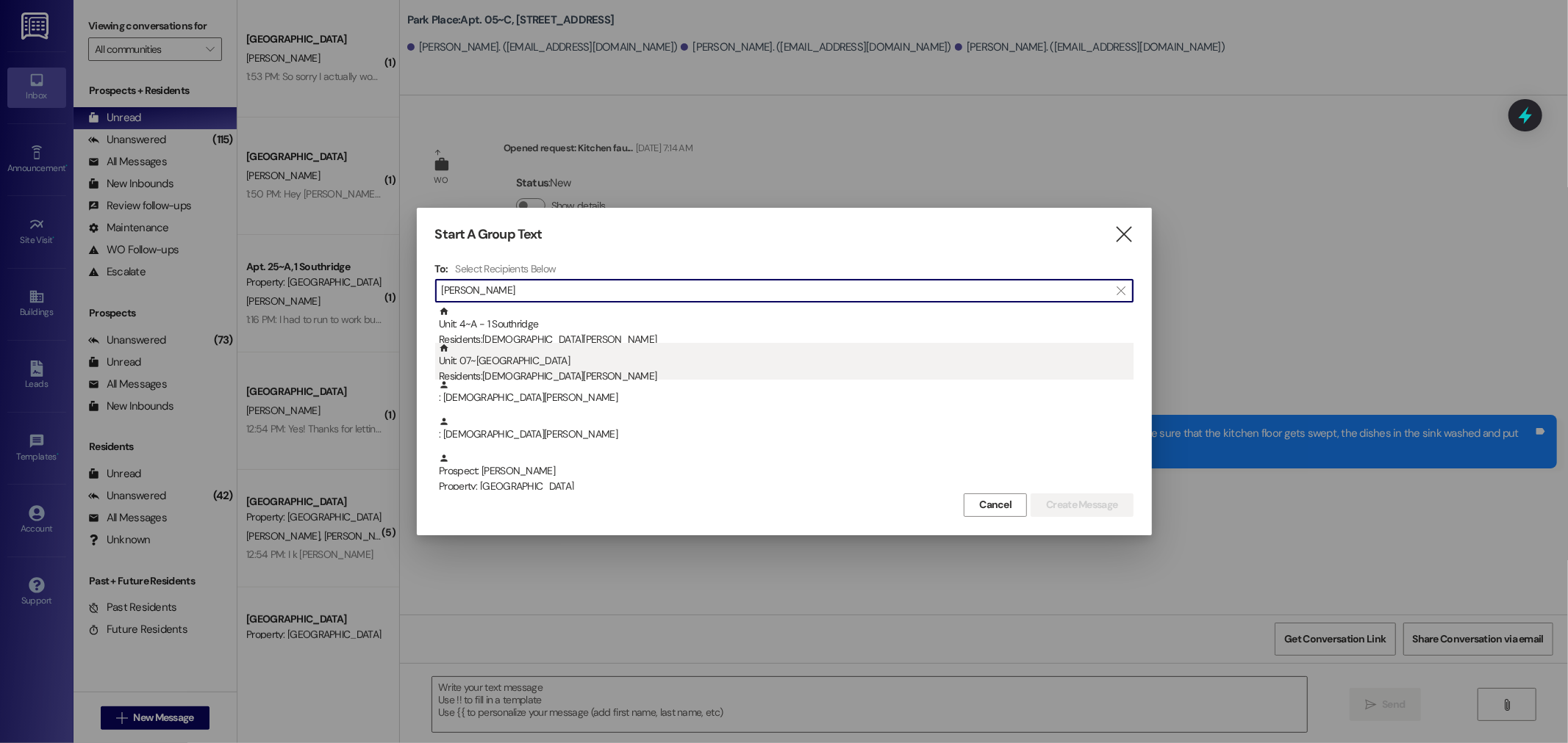
type input "Christia"
click at [526, 358] on div "Unit: 07~B - 1 Park Place Residents: Christian Ure" at bounding box center [786, 364] width 694 height 42
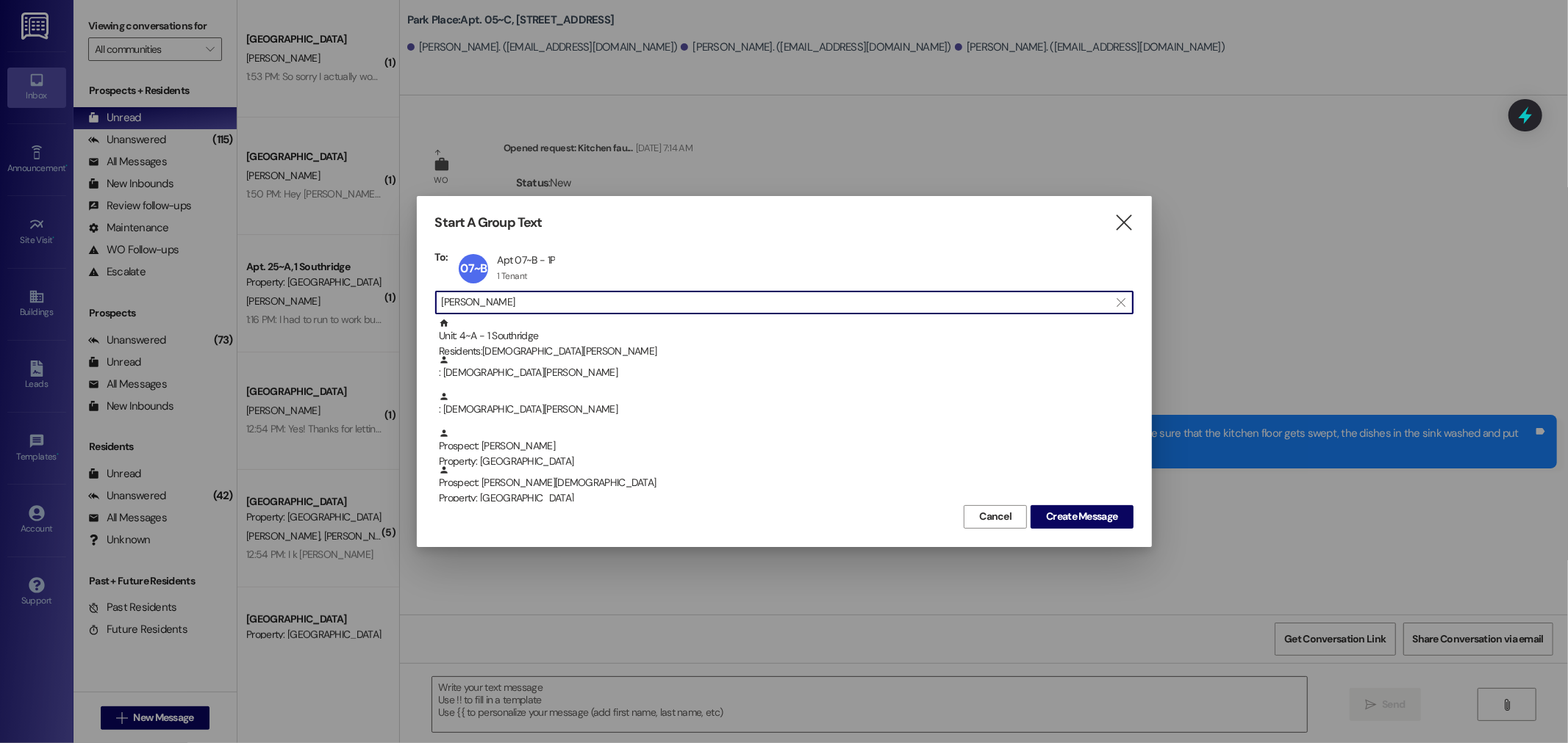
drag, startPoint x: 585, startPoint y: 304, endPoint x: 348, endPoint y: 320, distance: 237.5
click at [361, 317] on div "Start A Group Text  To: 07~B Apt 07~B - 1P Apt 07~B - 1P 1 Tenant 1 Tenant cli…" at bounding box center [784, 371] width 1568 height 743
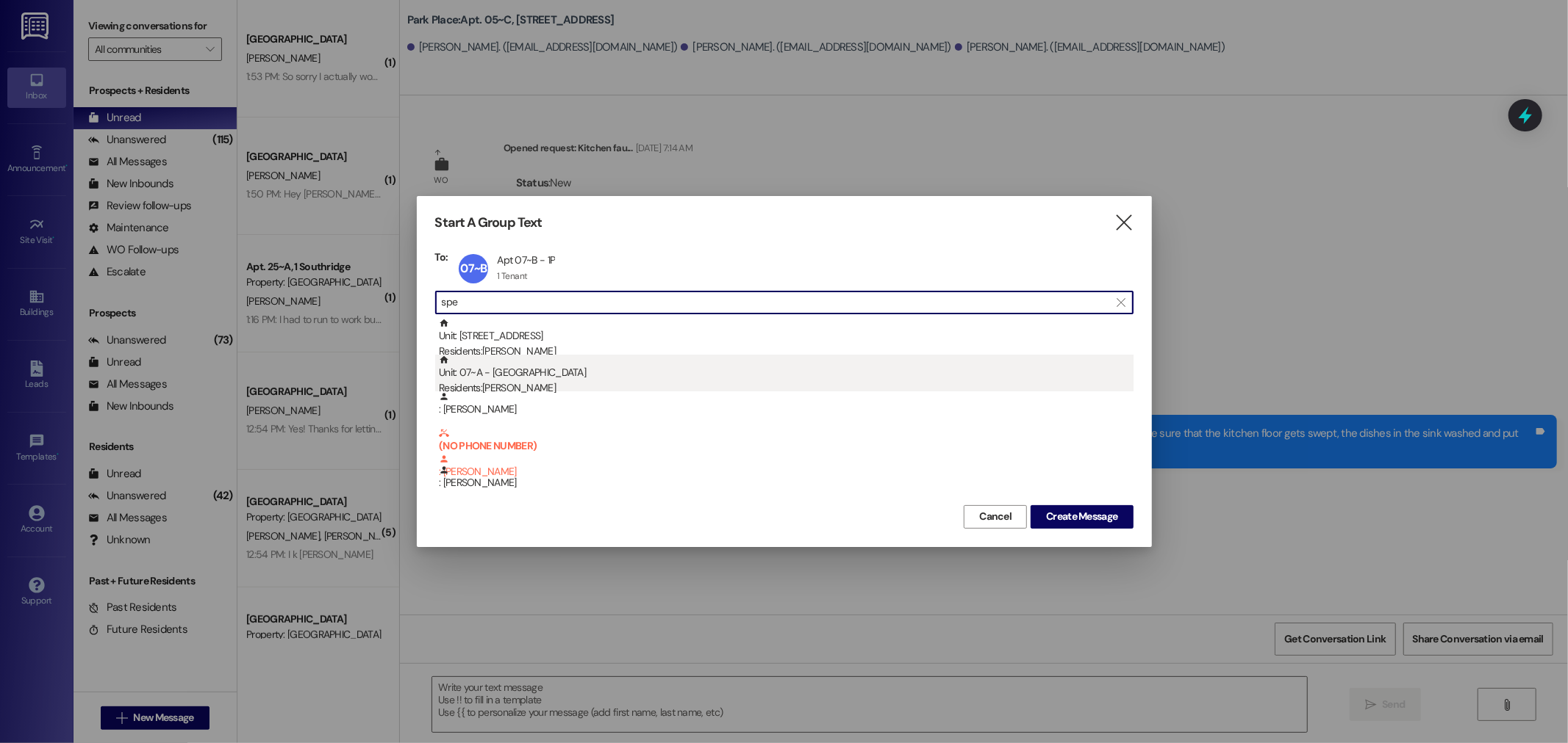
type input "spe"
click at [630, 374] on div "Unit: 07~A - 1 Park Place Residents: Spencer Ure" at bounding box center [786, 376] width 694 height 42
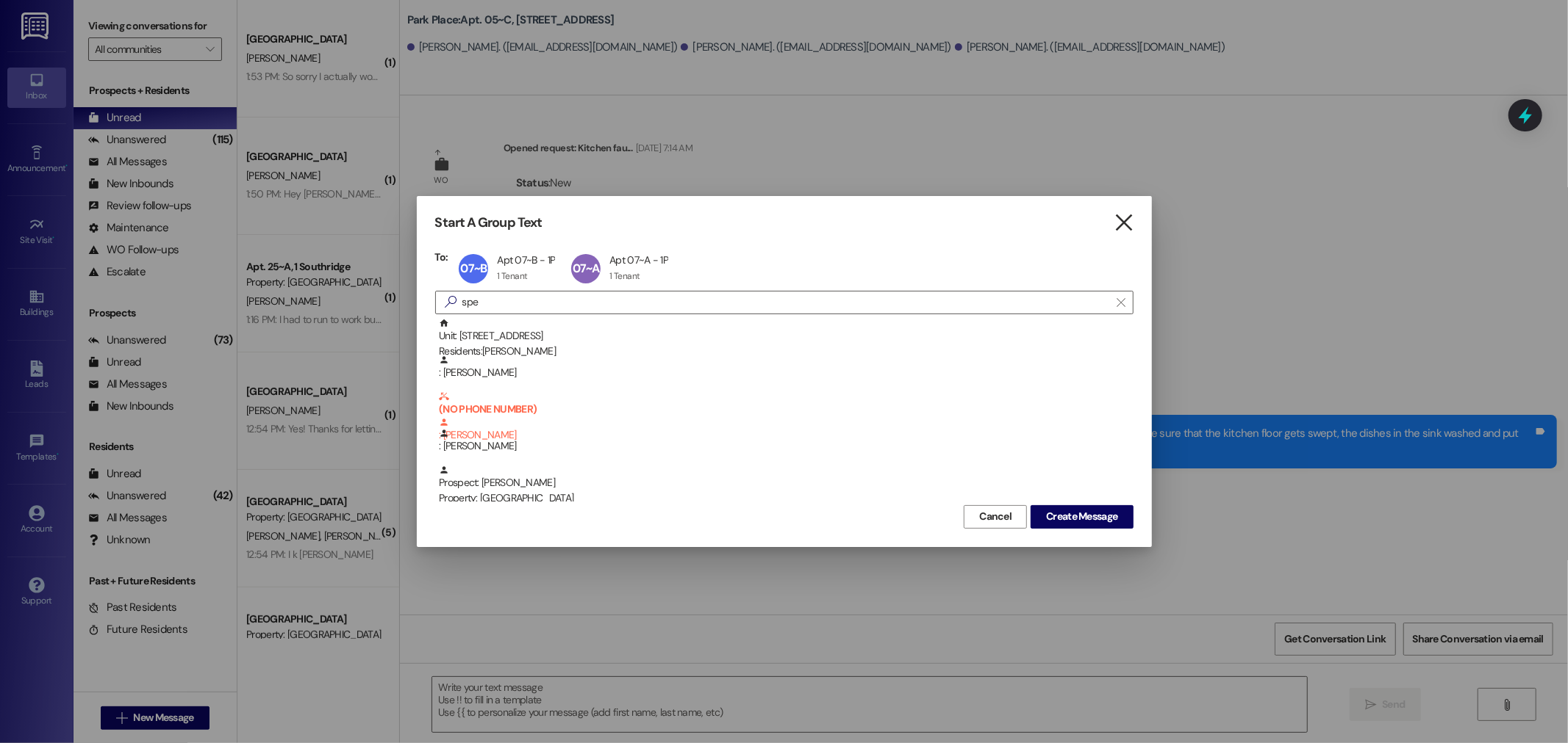
click at [1114, 222] on icon "" at bounding box center [1123, 222] width 20 height 15
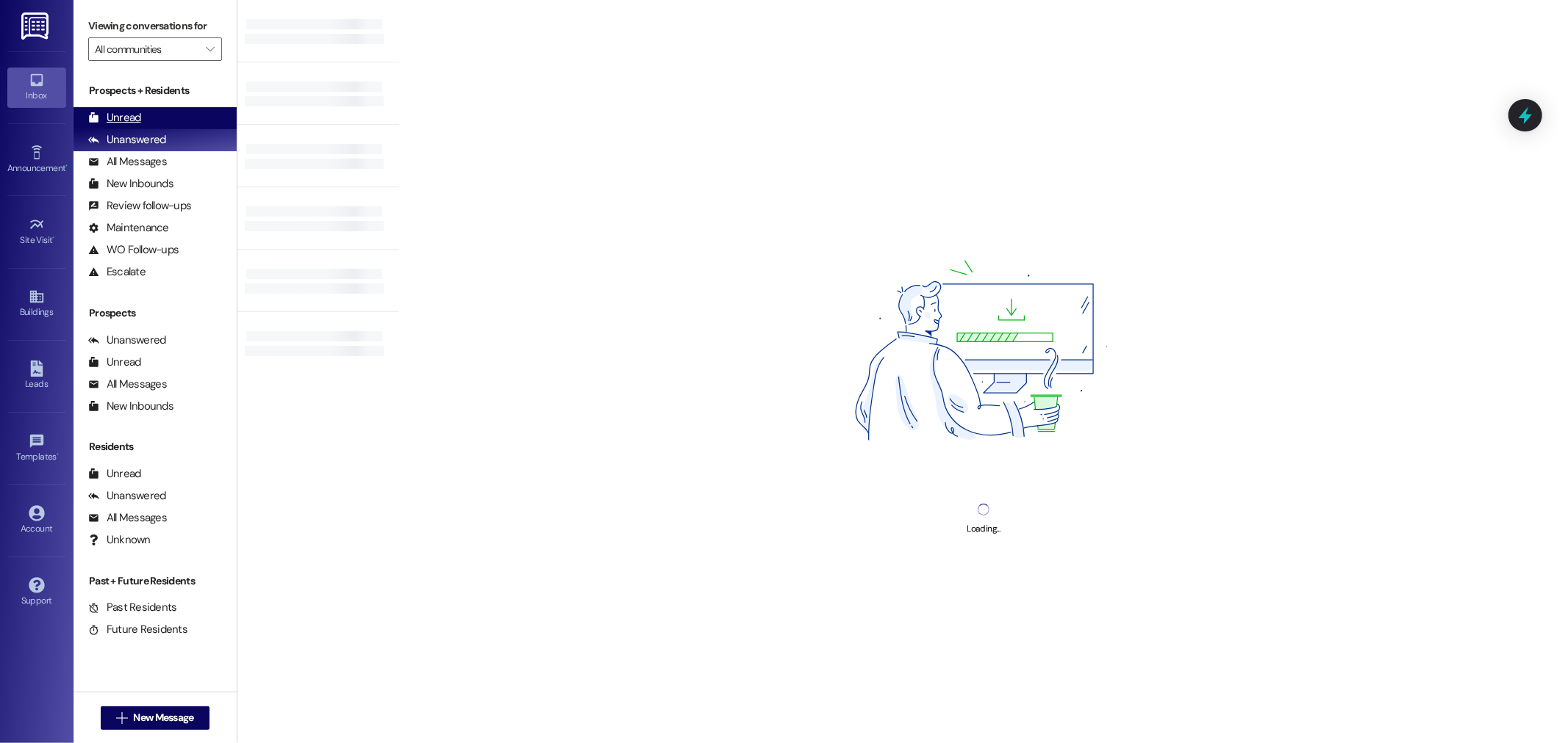
click at [166, 112] on div "Unread (0)" at bounding box center [154, 118] width 163 height 22
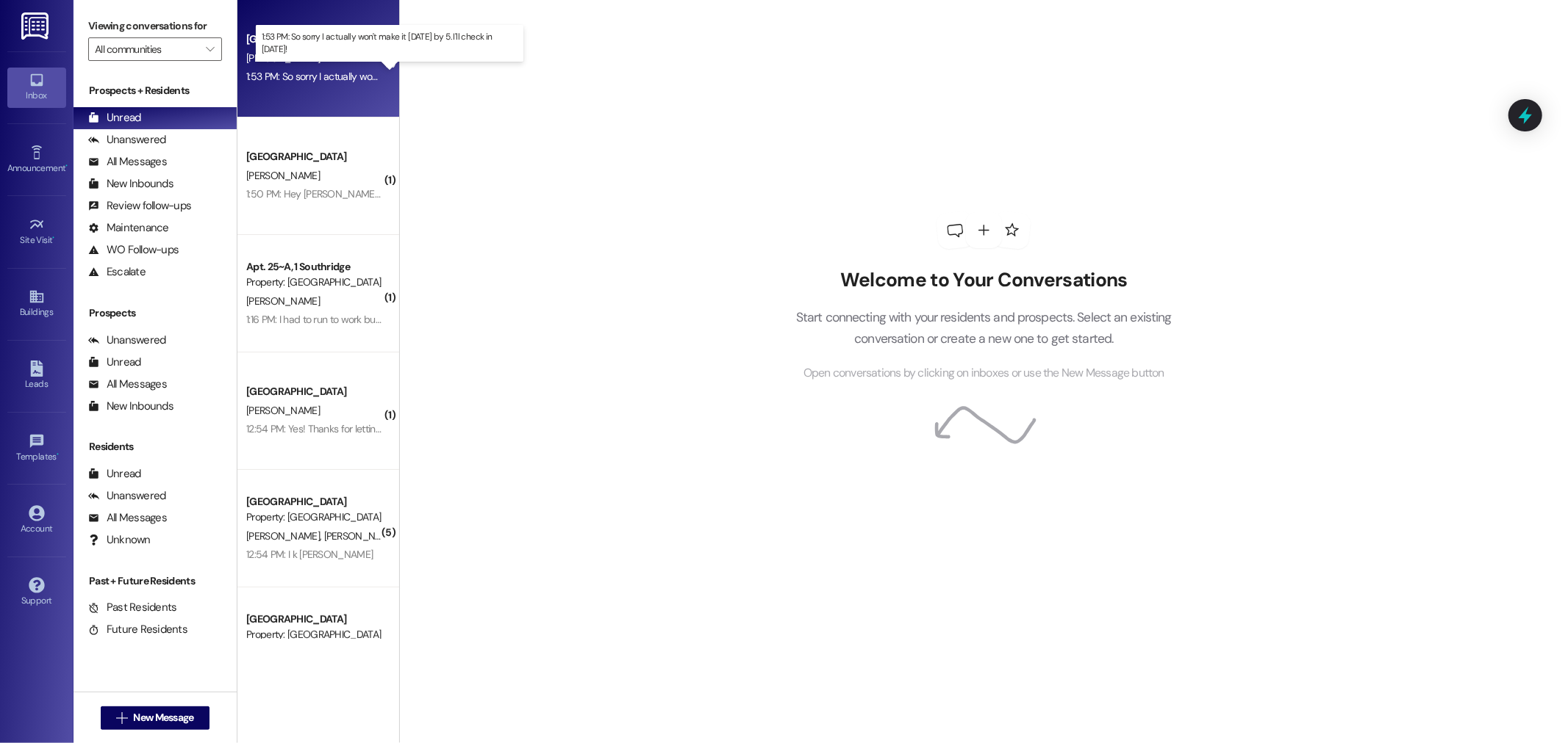
click at [297, 77] on div "1:53 PM: So sorry I actually won't make it today by 5. I'll check in tomorrow! …" at bounding box center [395, 76] width 298 height 13
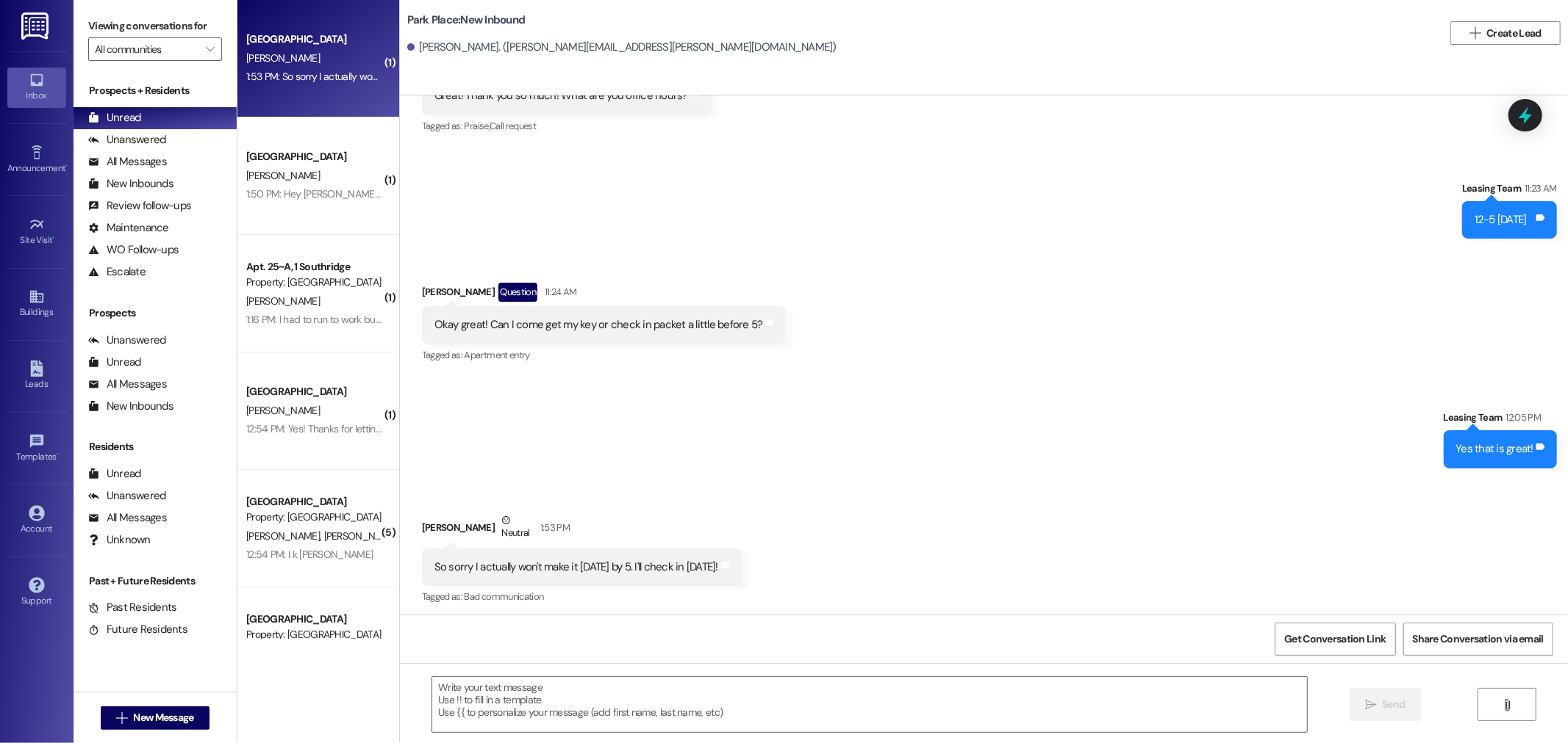
scroll to position [3326, 0]
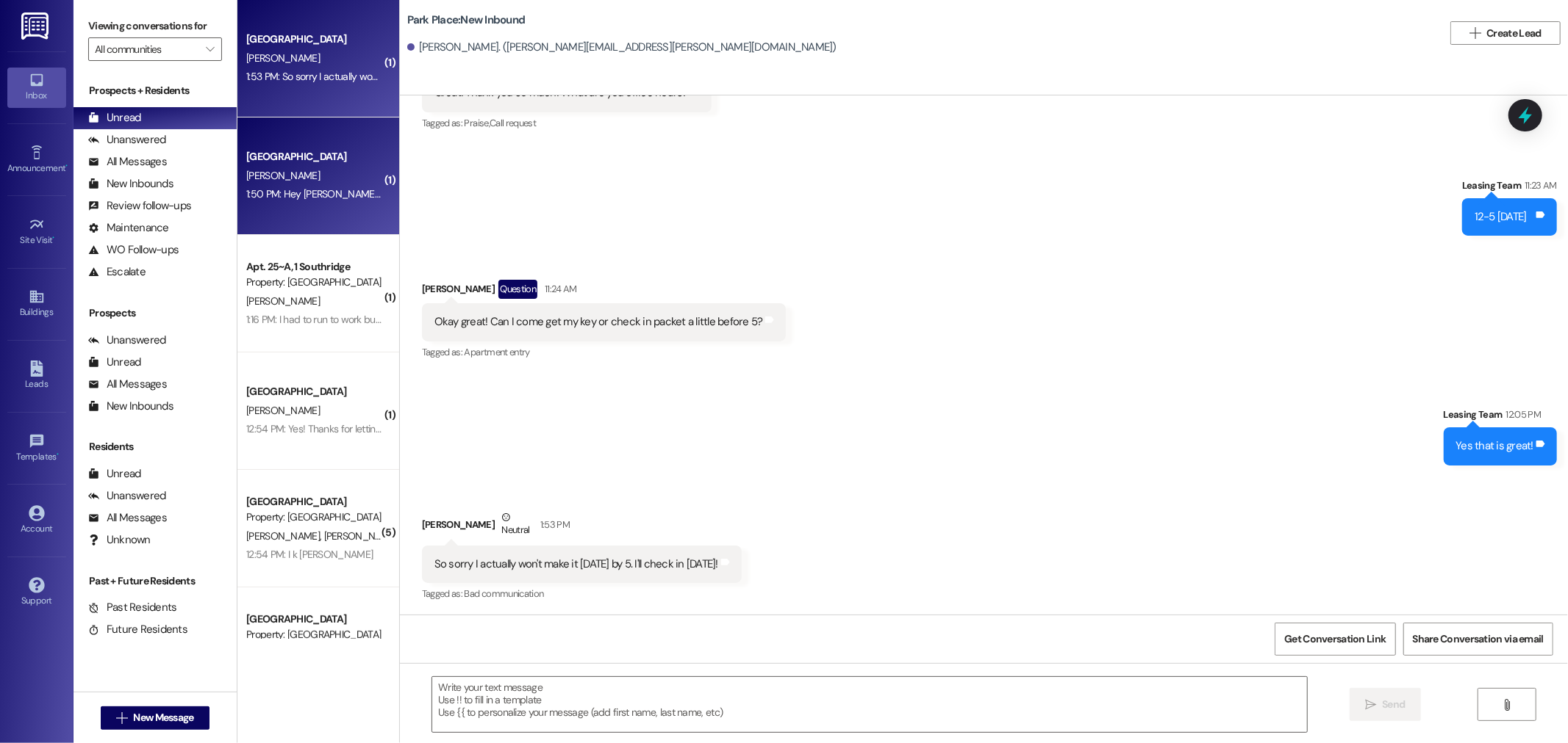
click at [305, 202] on div "1:50 PM: Hey Alyssa!! Yes! A couple of the boxes and things on the counter have…" at bounding box center [314, 194] width 139 height 18
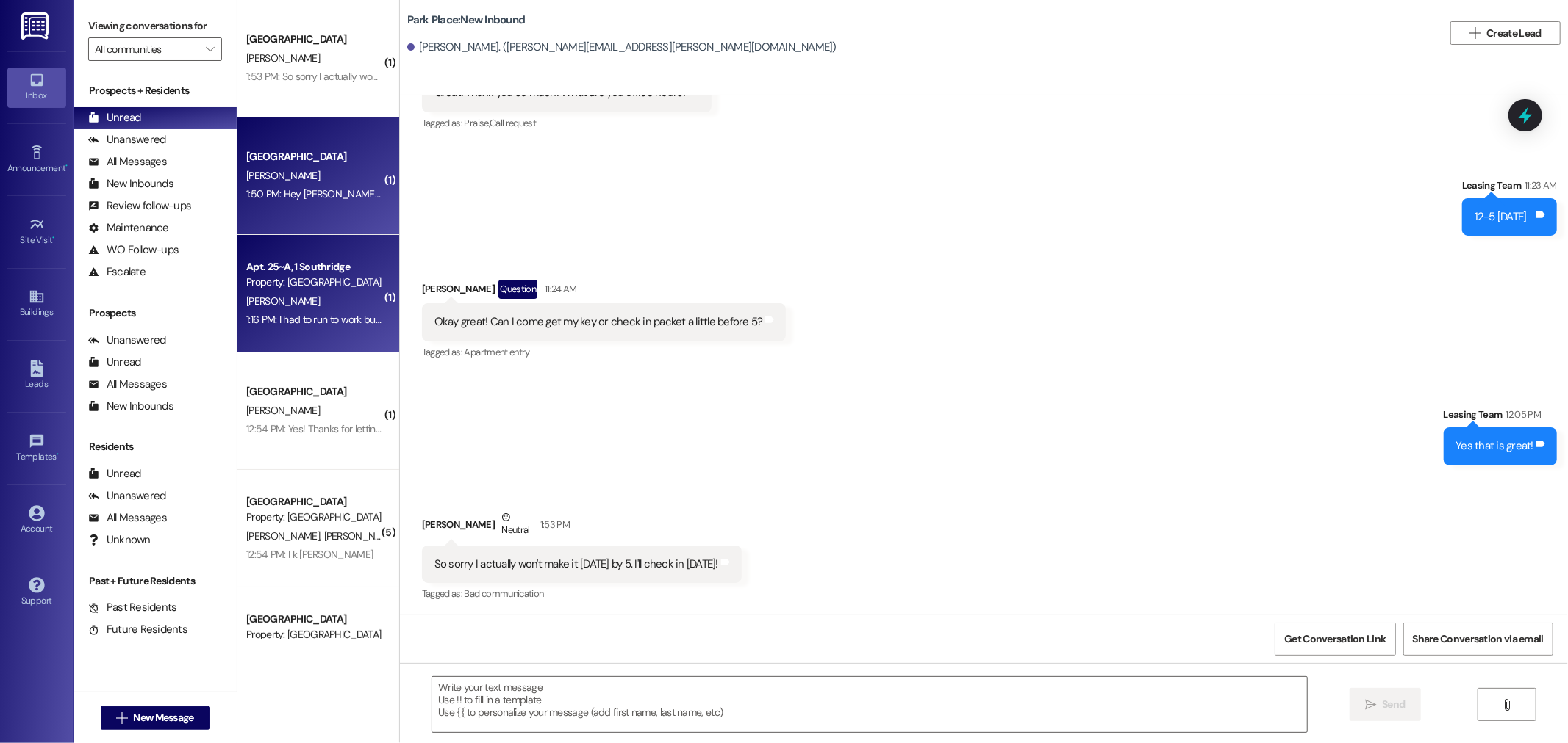
scroll to position [2194, 0]
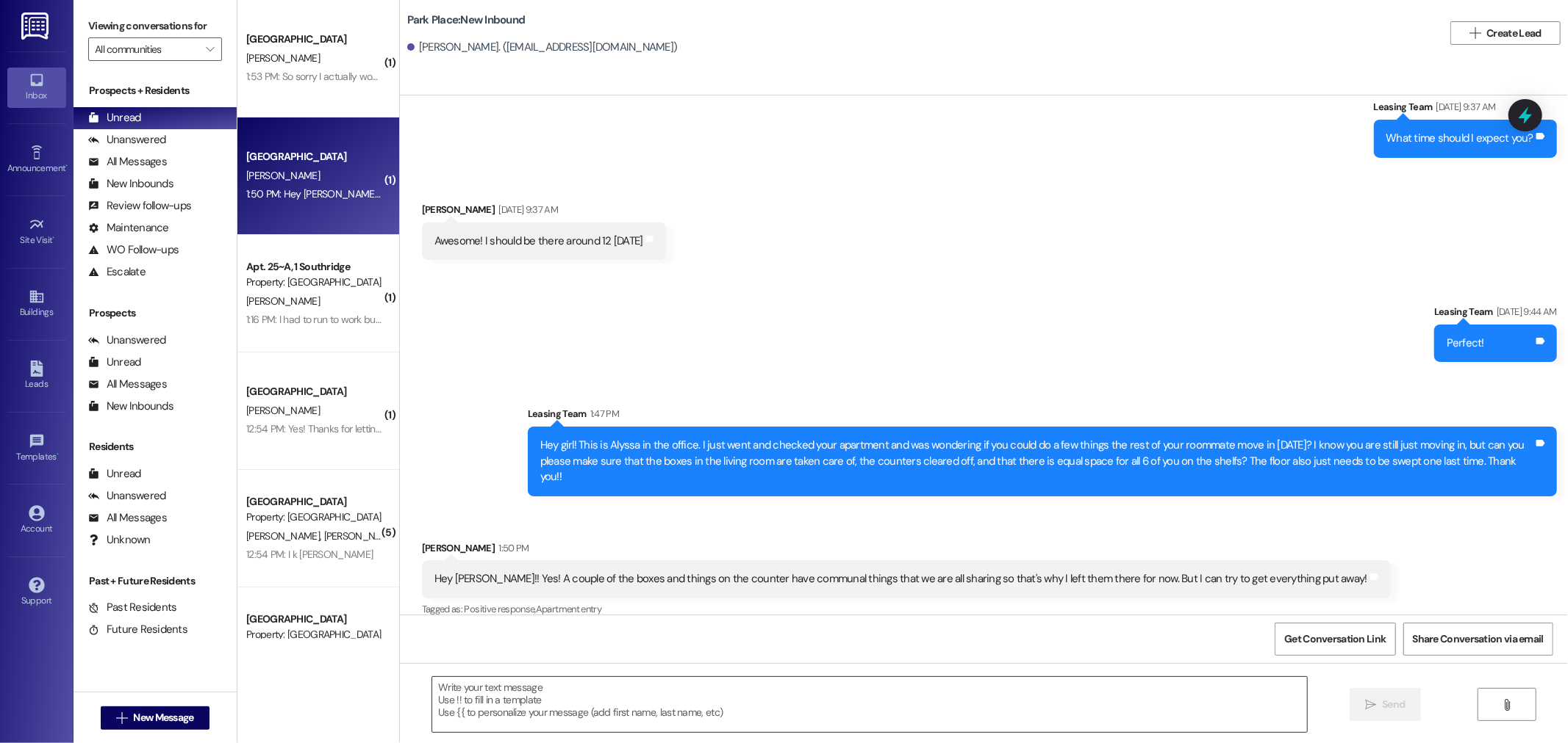
click at [704, 699] on textarea at bounding box center [870, 704] width 874 height 55
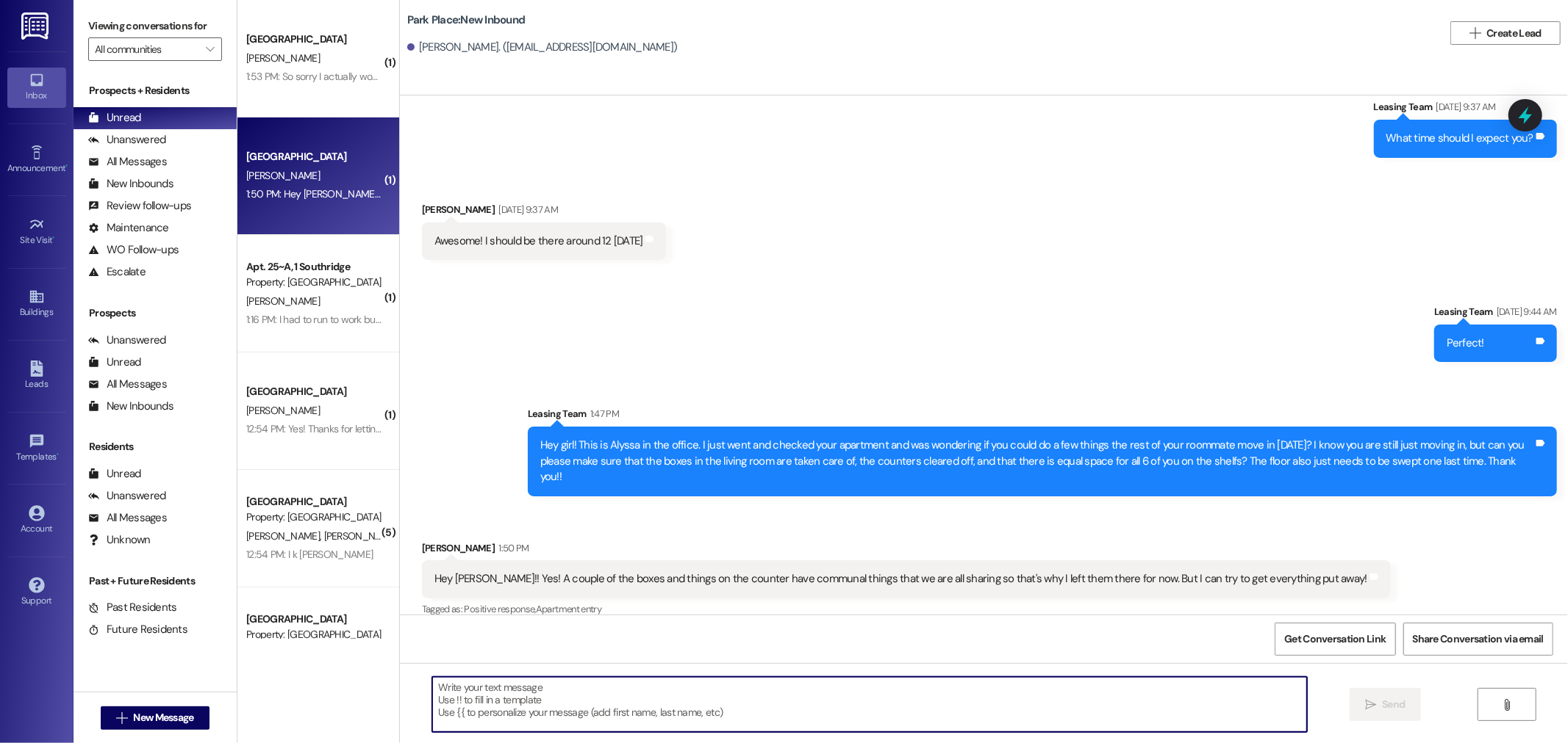
type textarea "O"
type textarea "Awesome!! You're the greatest!"
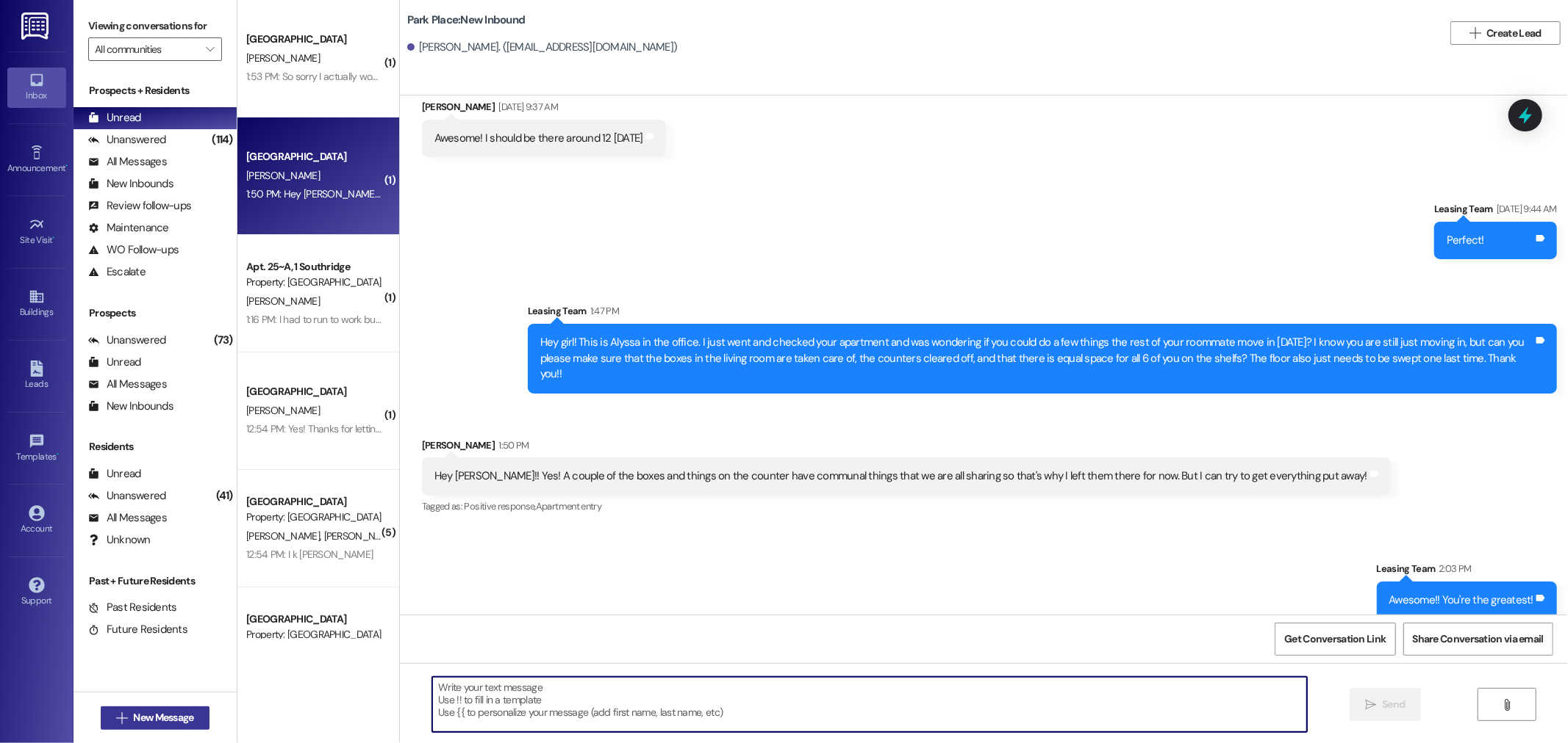
click at [170, 712] on span "New Message" at bounding box center [163, 717] width 60 height 15
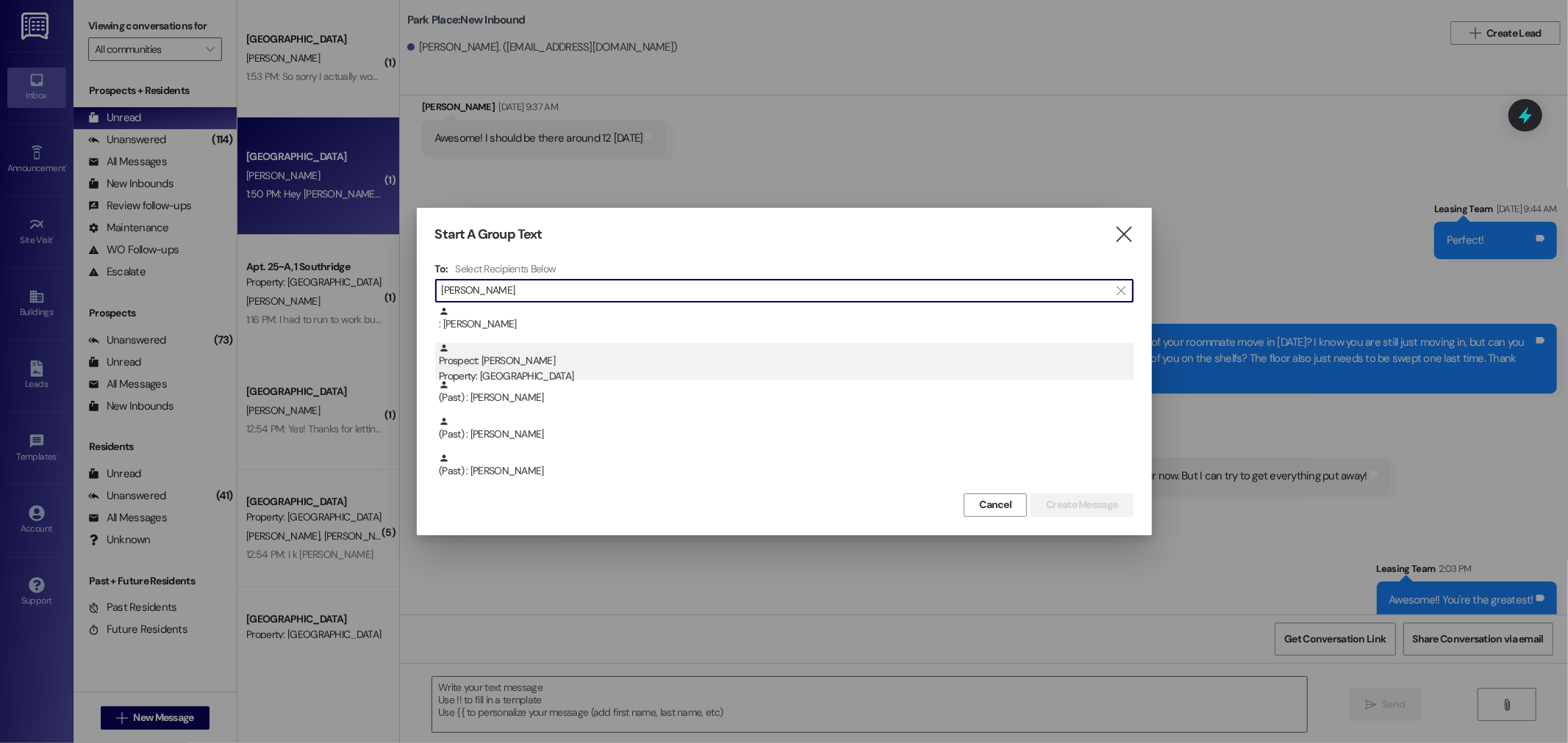
type input "elena"
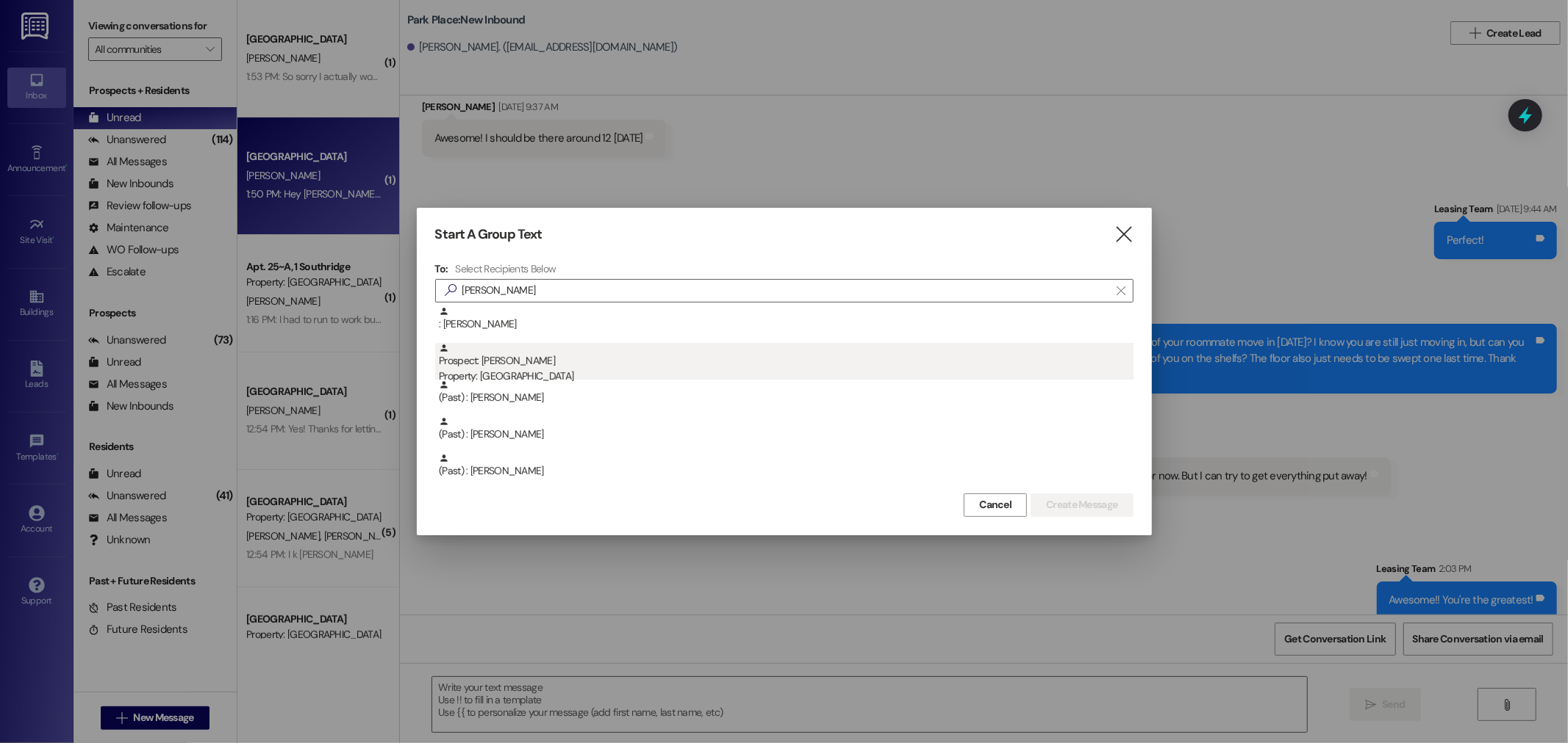
click at [614, 363] on div "Prospect: Elena Lewis Property: Southridge" at bounding box center [786, 364] width 694 height 42
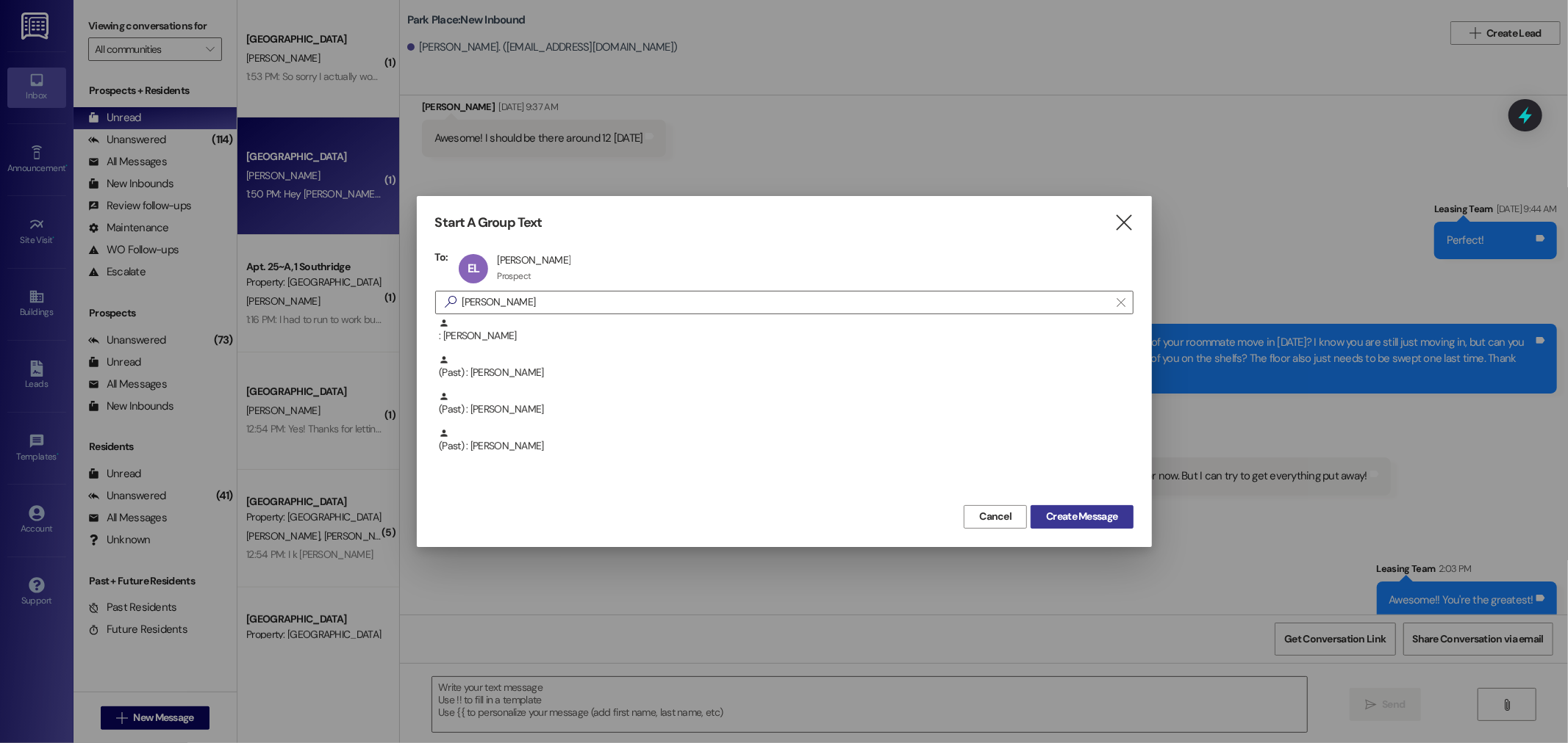
click at [1079, 524] on span "Create Message" at bounding box center [1081, 516] width 72 height 15
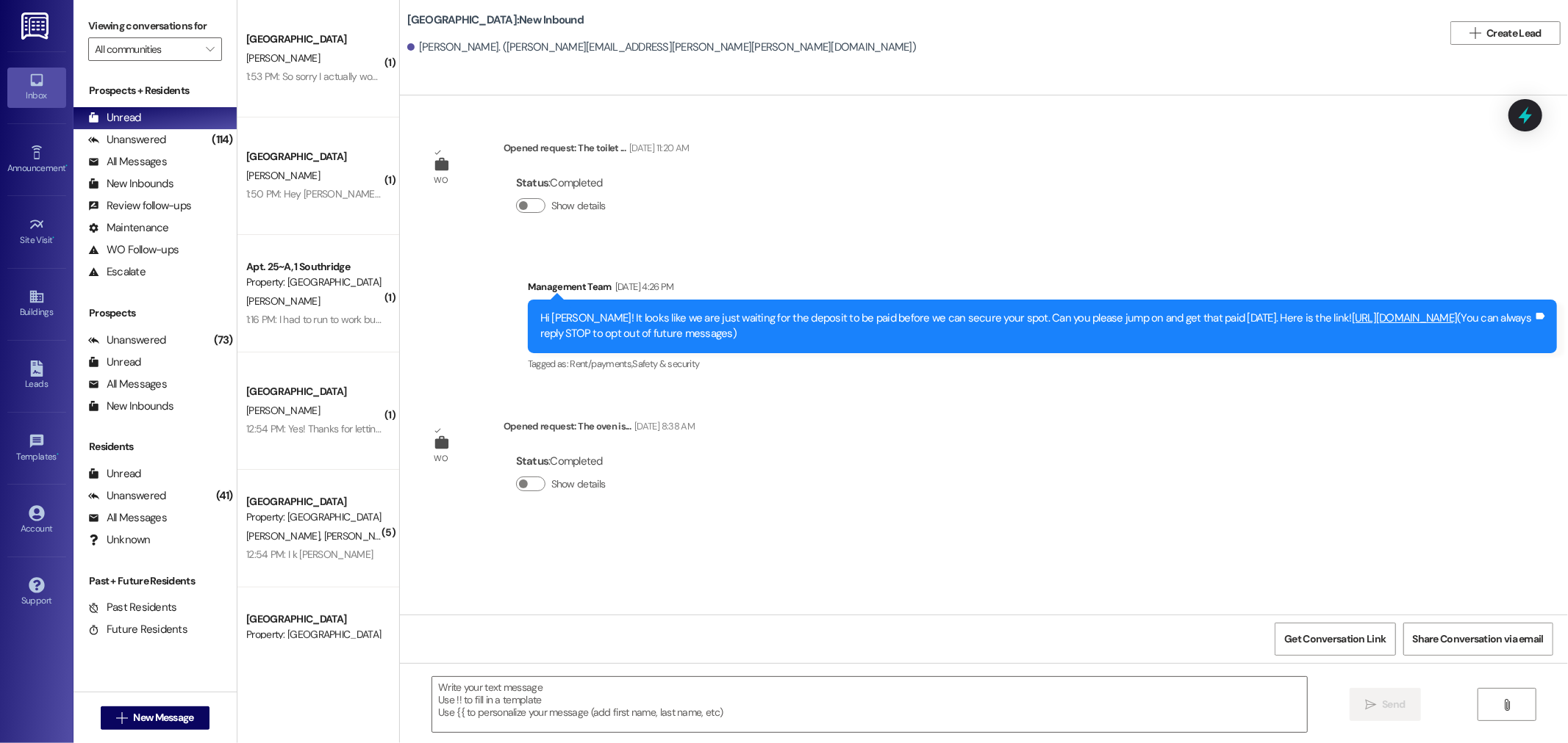
scroll to position [0, 0]
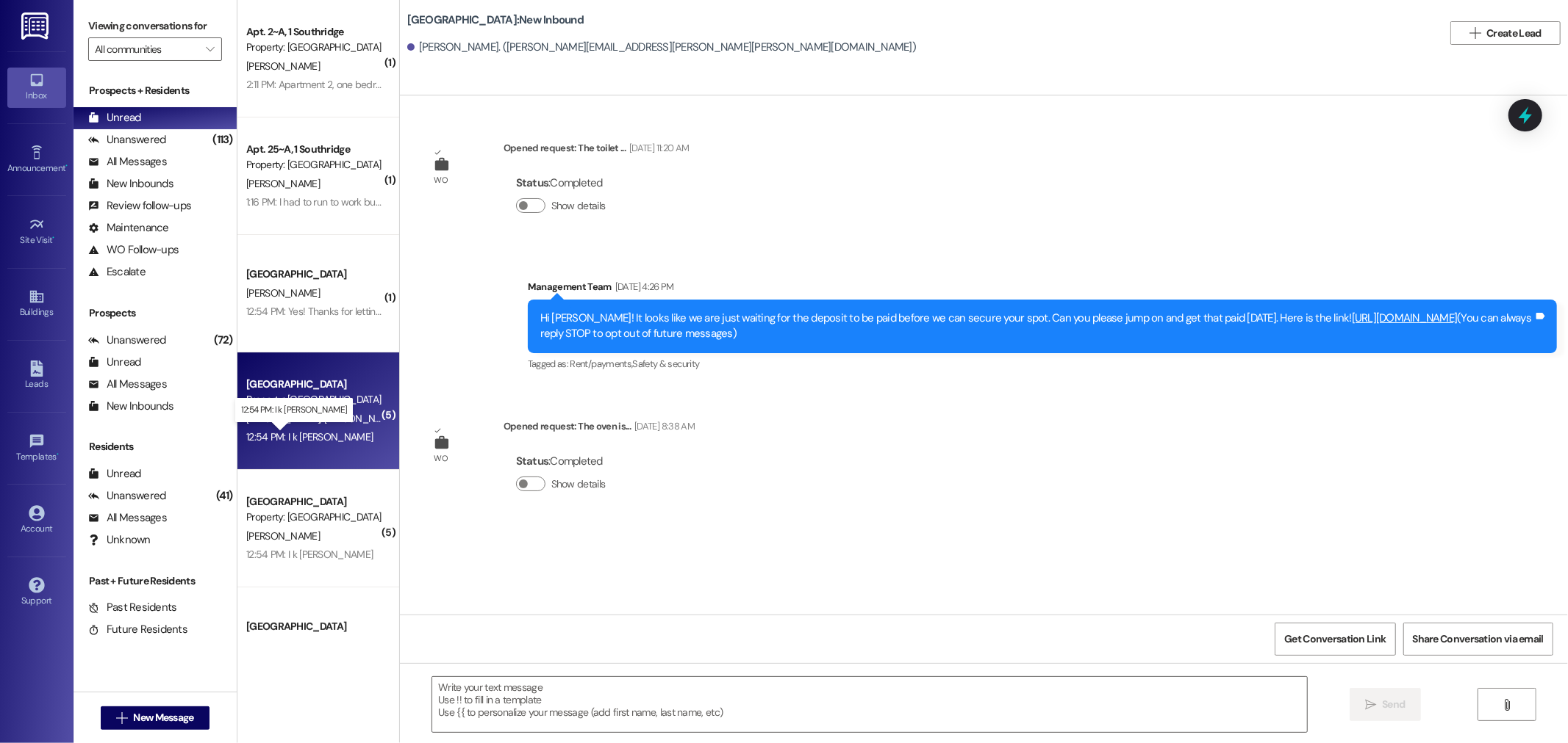
click at [295, 437] on div "12:54 PM: I k ow Taylor 12:54 PM: I k ow Taylor" at bounding box center [309, 437] width 126 height 13
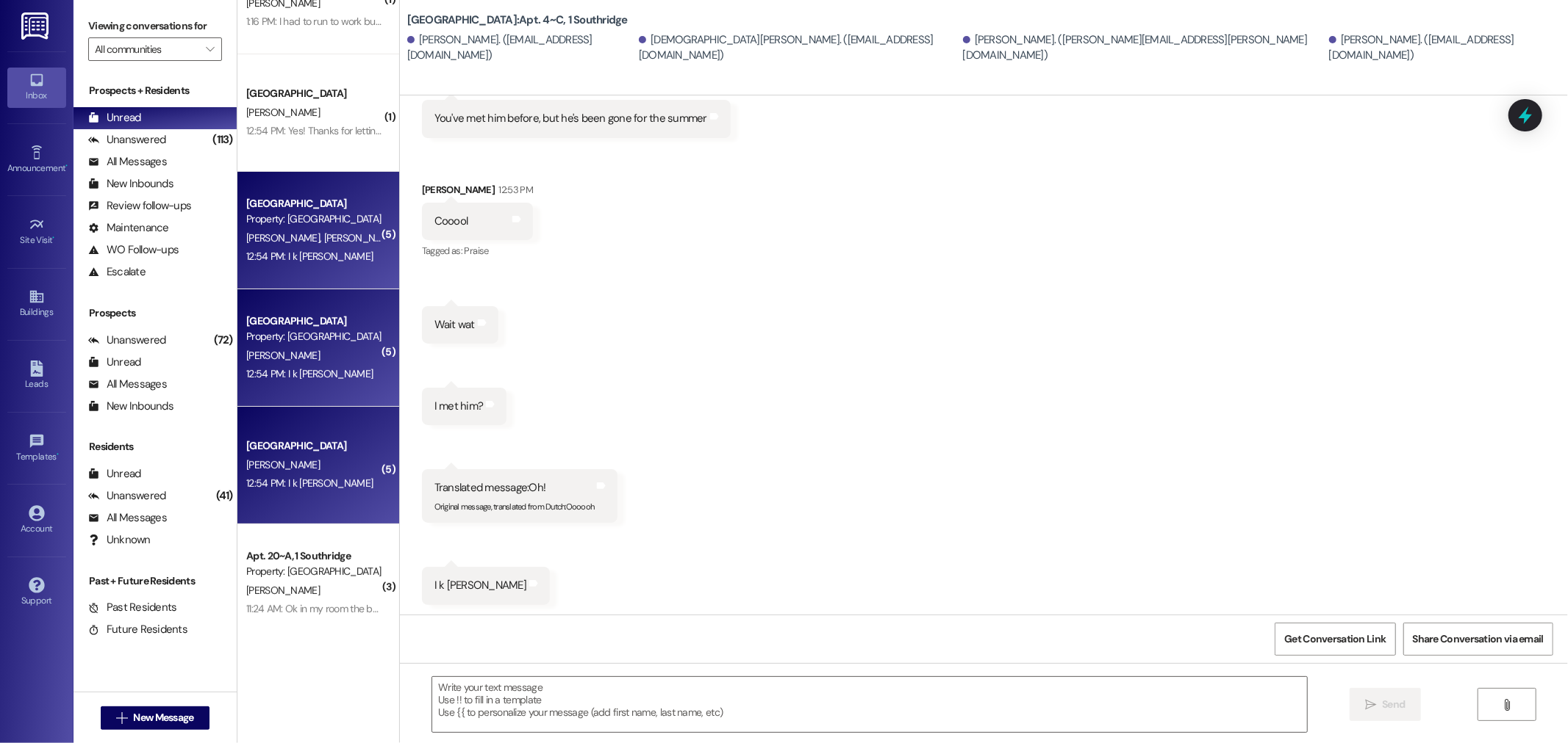
scroll to position [184, 0]
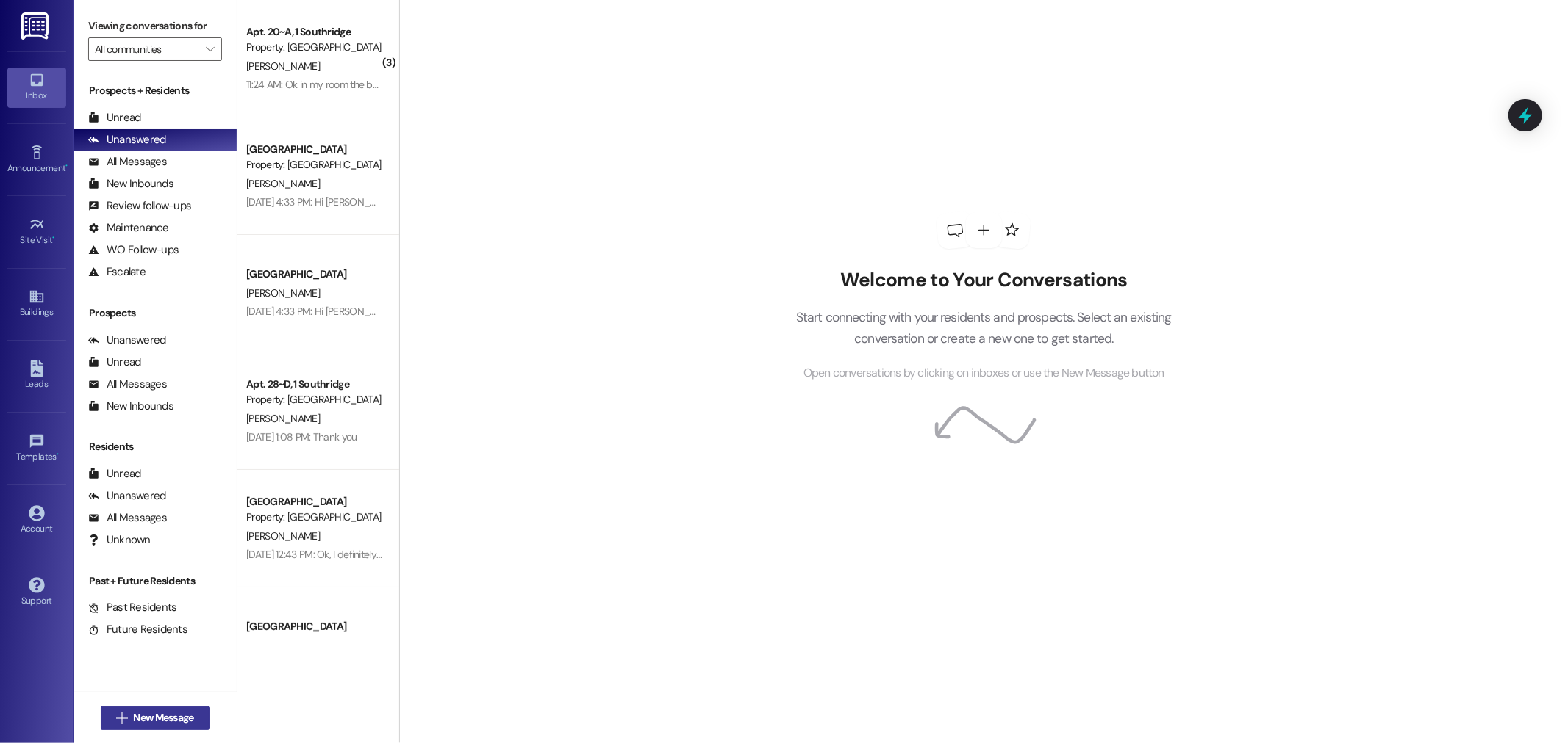
click at [144, 721] on span "New Message" at bounding box center [163, 717] width 60 height 15
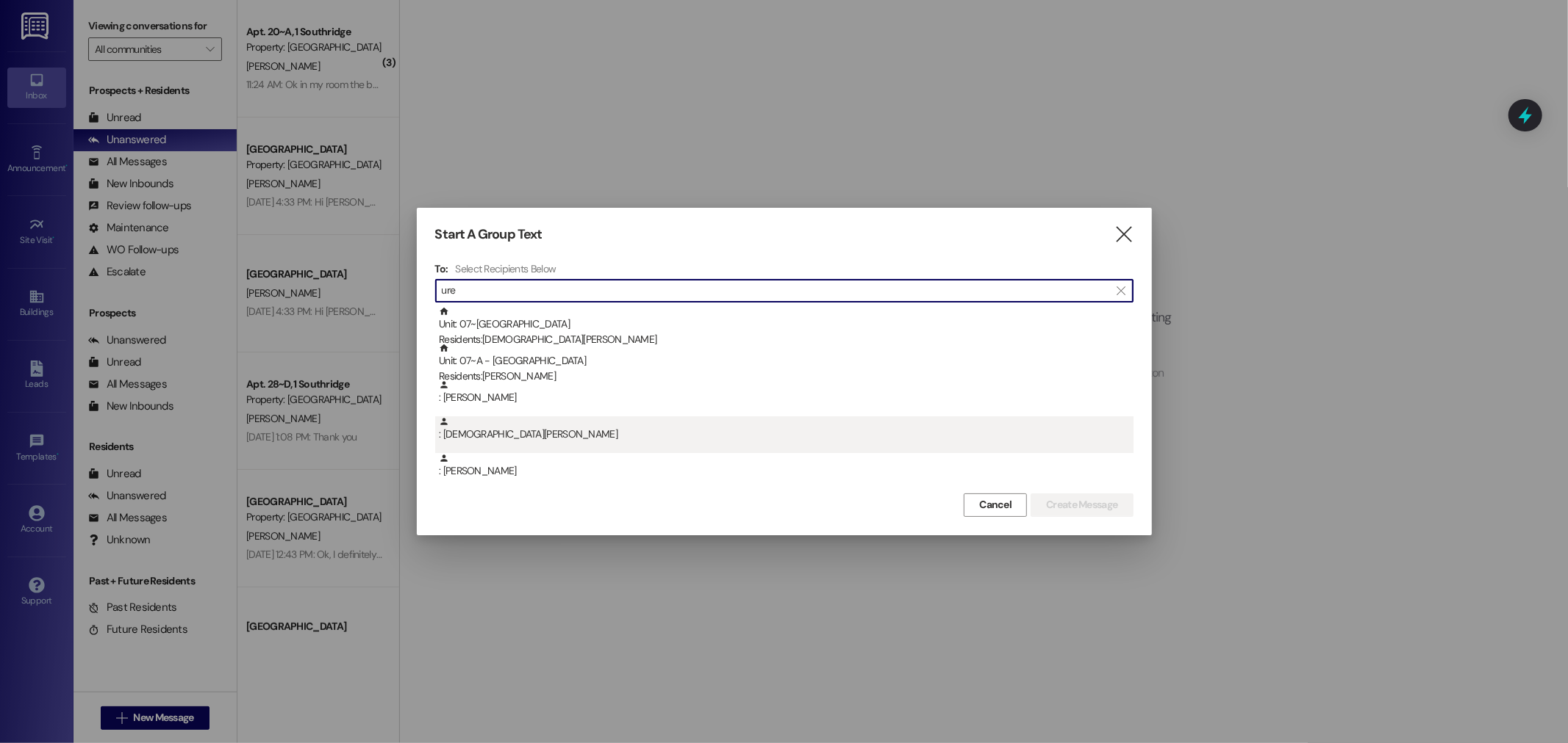
scroll to position [163, 0]
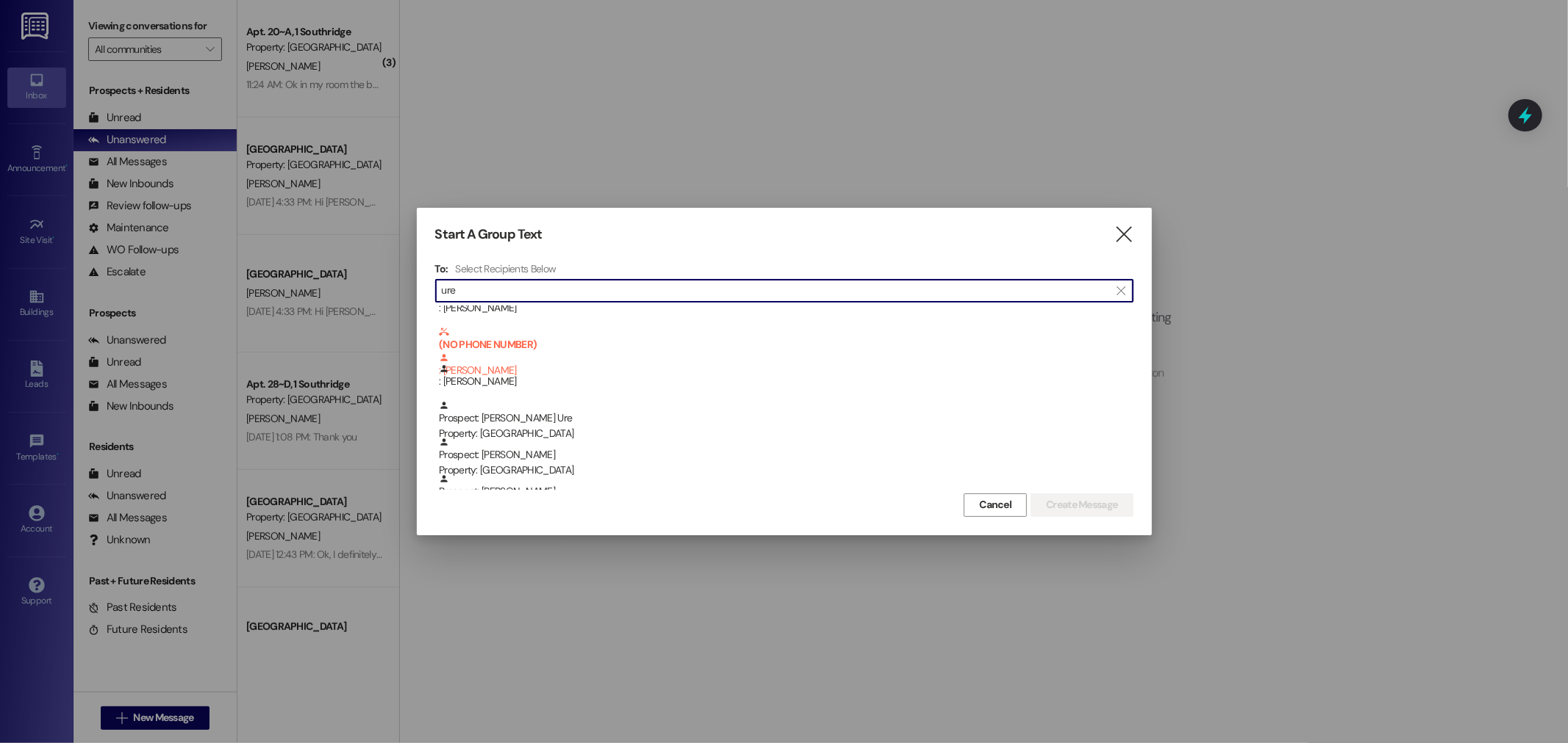
drag, startPoint x: 469, startPoint y: 292, endPoint x: 395, endPoint y: 284, distance: 74.4
click at [394, 284] on div "Start A Group Text  To: Select Recipients Below  ure  : Selena McClure : Chr…" at bounding box center [784, 371] width 1568 height 743
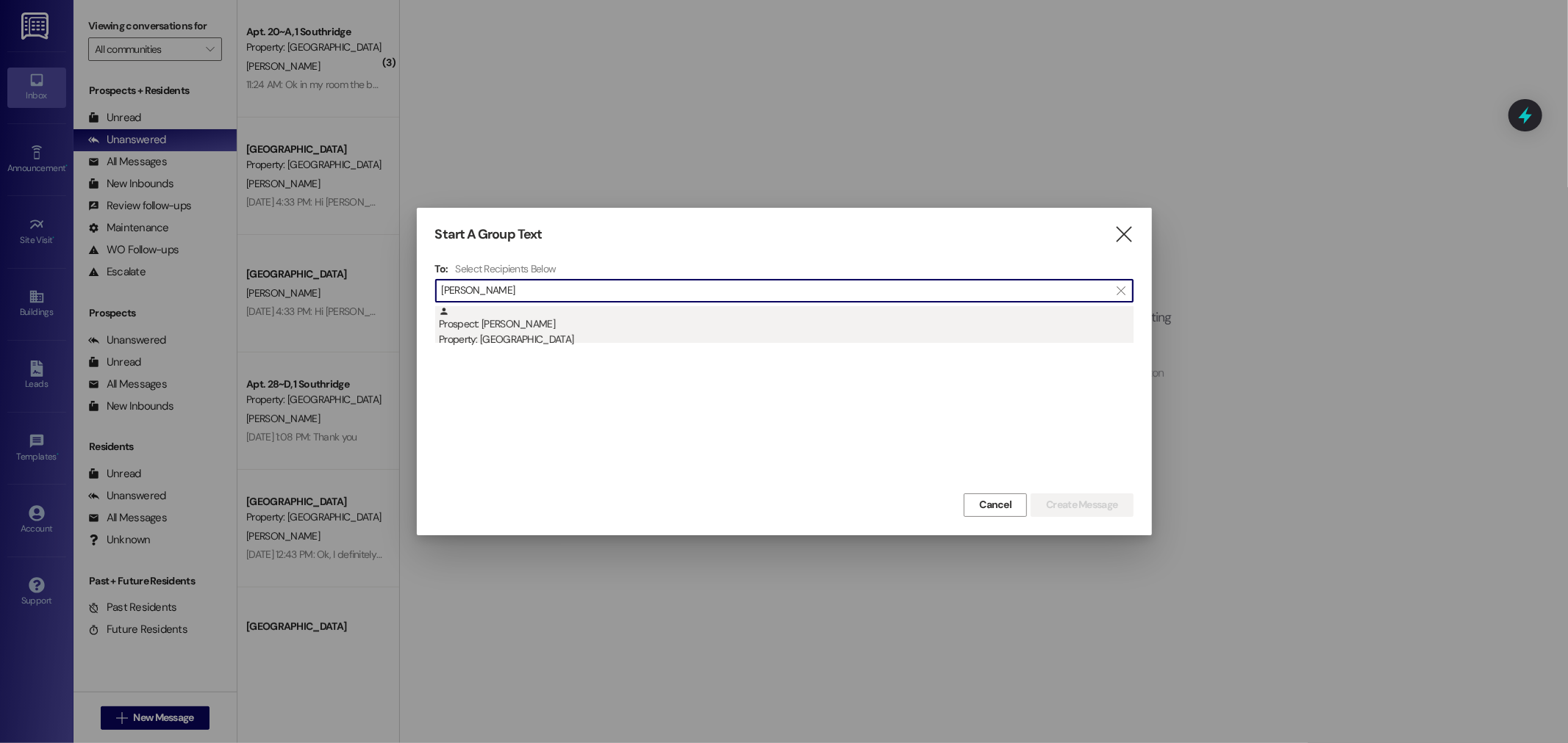
type input "ashley ure"
click at [476, 317] on div "Prospect: Ashley Ure Property: Southridge" at bounding box center [786, 327] width 694 height 42
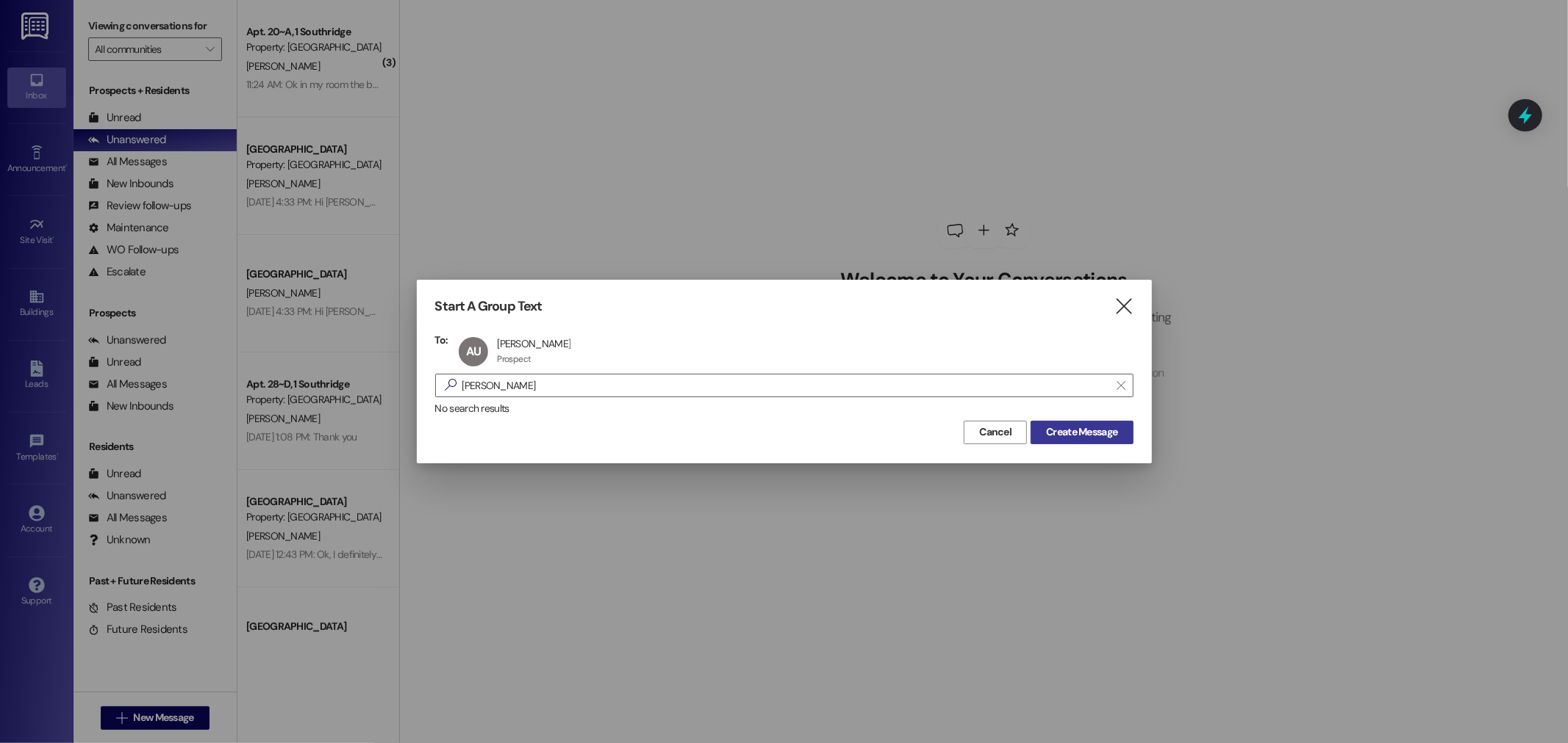
click at [1079, 422] on button "Create Message" at bounding box center [1081, 432] width 102 height 23
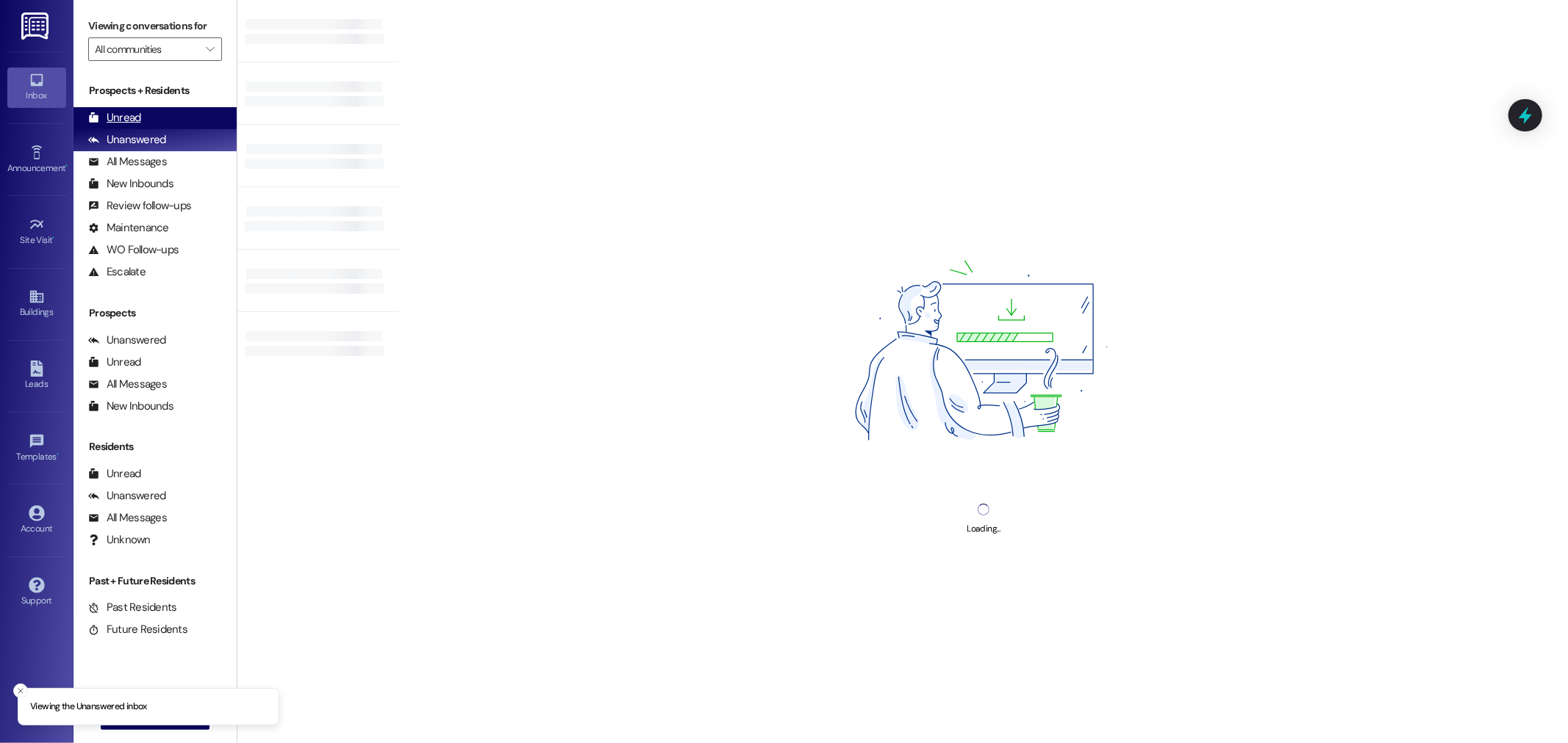
click at [157, 114] on div "Unread (0)" at bounding box center [154, 118] width 163 height 22
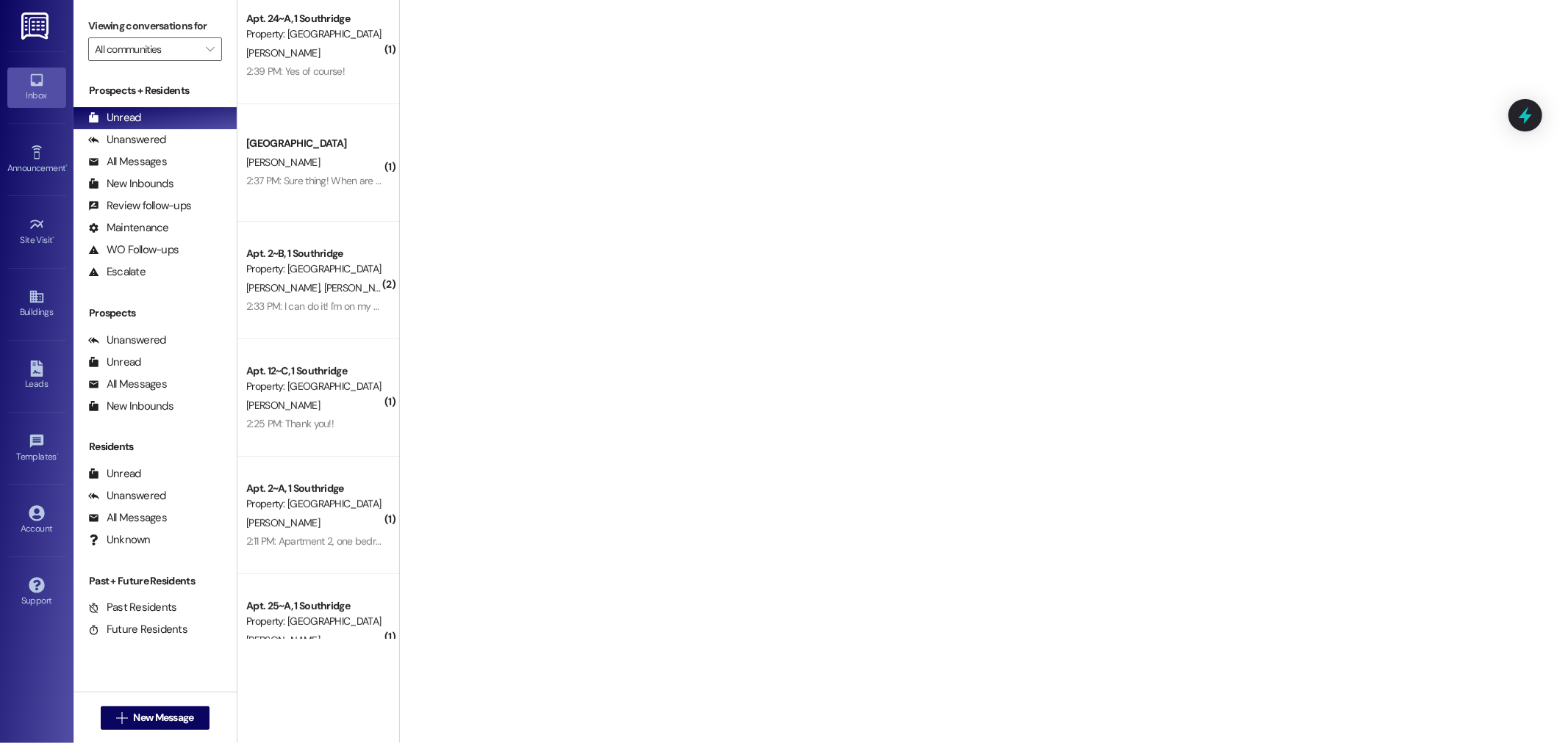
scroll to position [537, 0]
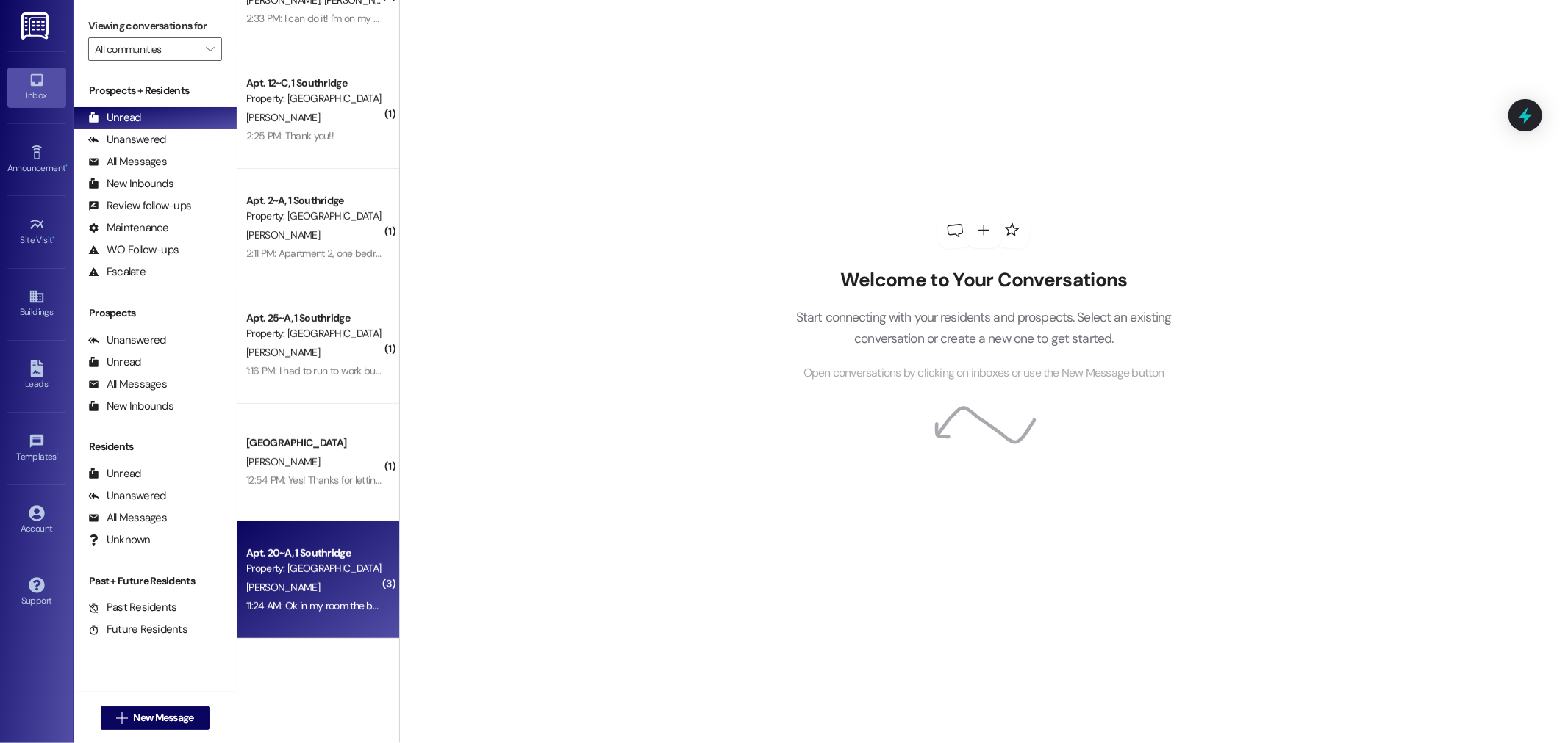
click at [334, 590] on div "J. Collings" at bounding box center [314, 588] width 139 height 18
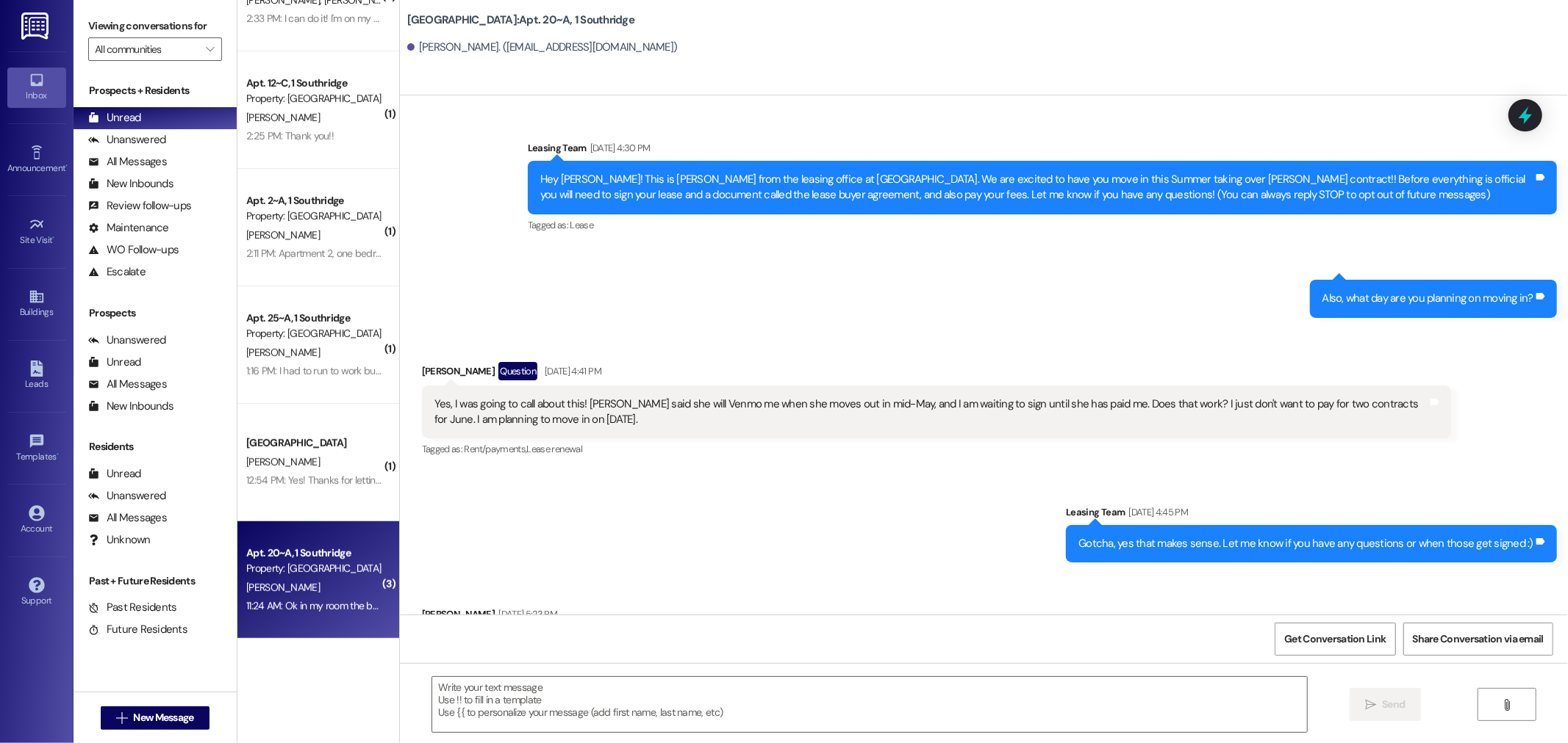
scroll to position [10931, 0]
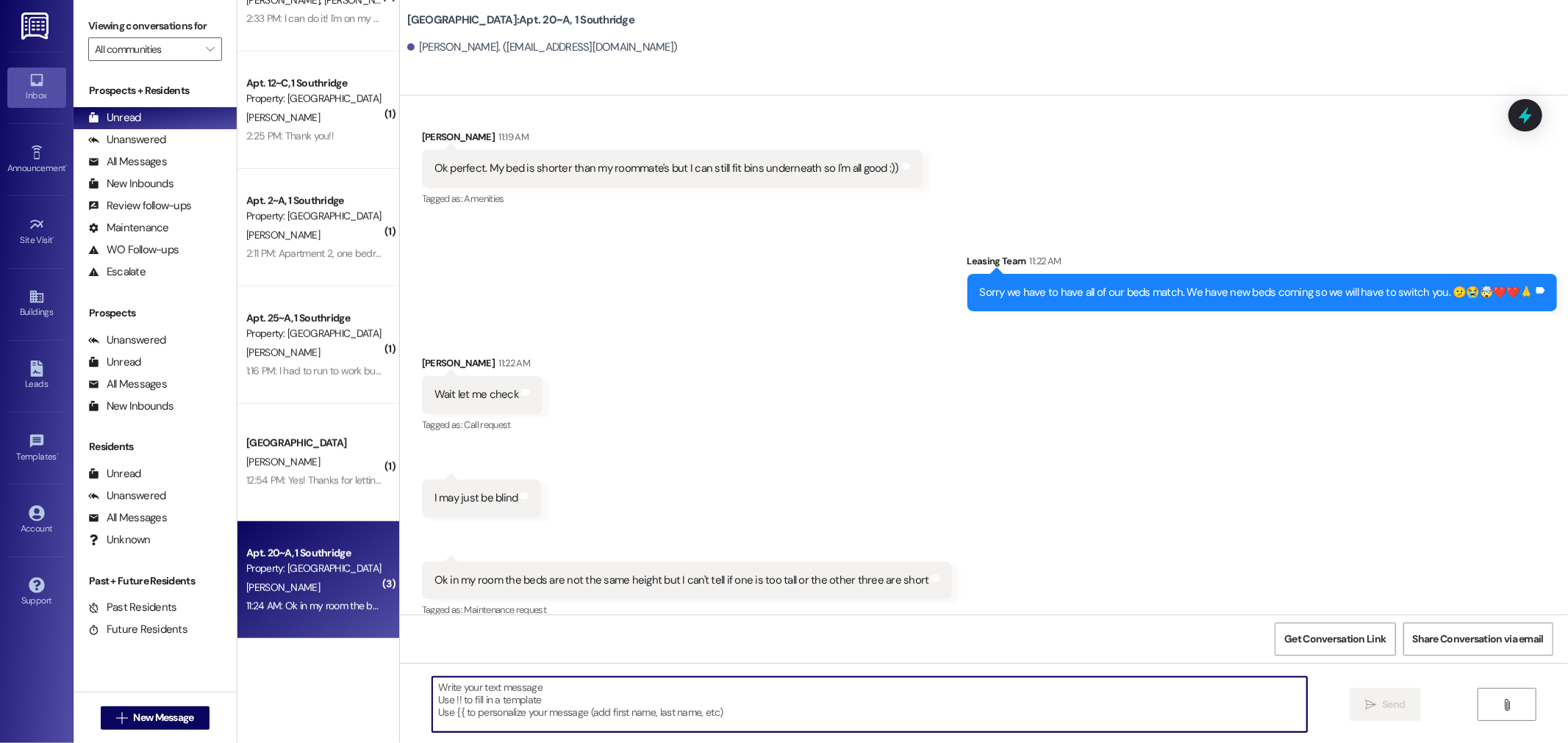
click at [645, 708] on textarea at bounding box center [870, 704] width 874 height 55
type textarea "h"
type textarea "Haha ok great thanks for letting me know!!!"
